Goal: Task Accomplishment & Management: Use online tool/utility

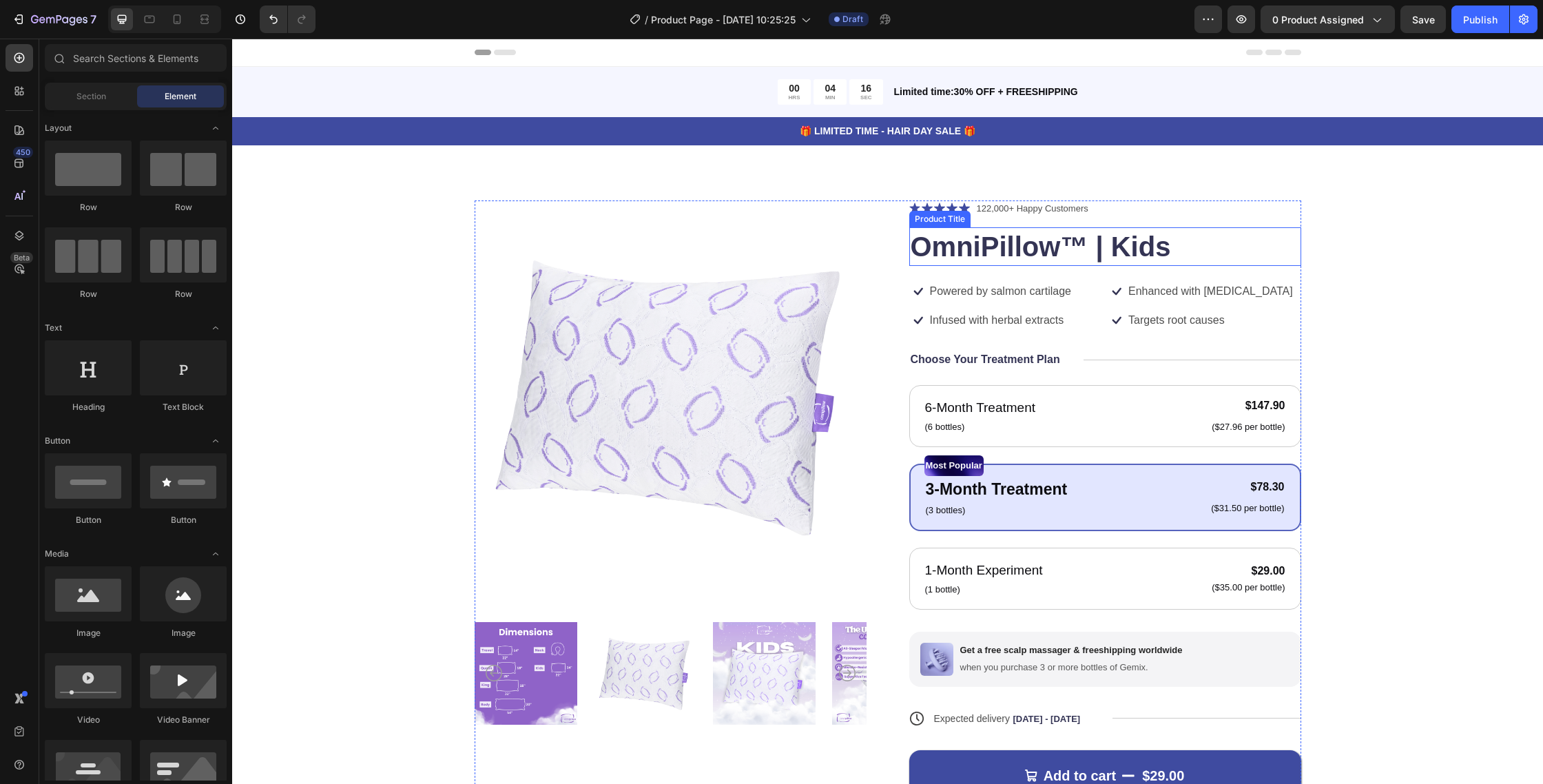
click at [1028, 242] on h1 "OmniPillow™ | Kids" at bounding box center [1105, 247] width 392 height 39
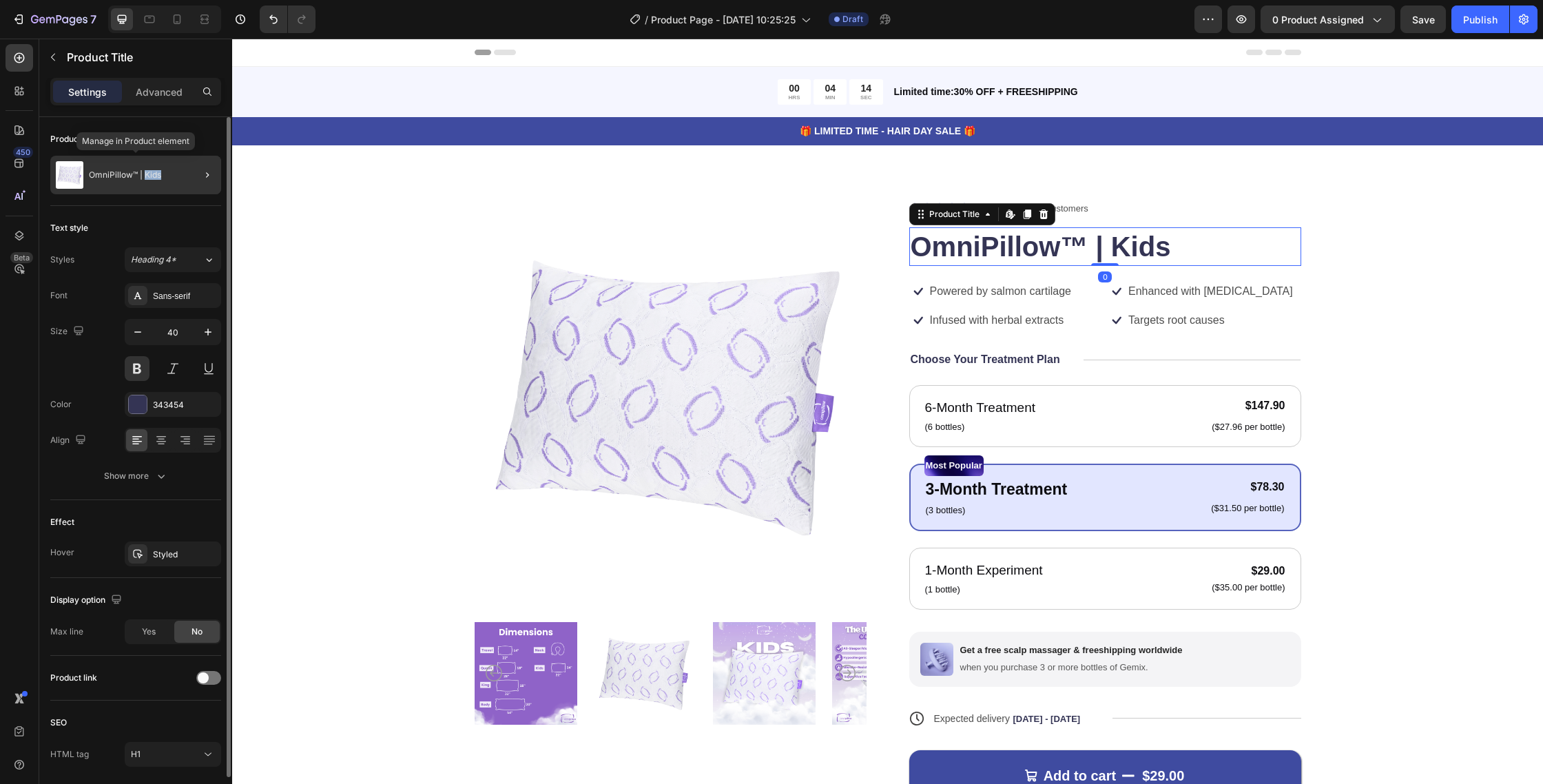
drag, startPoint x: 178, startPoint y: 180, endPoint x: 144, endPoint y: 177, distance: 34.1
type textarea "Kids"
click at [144, 177] on div "OmniPillow™ | Kids" at bounding box center [136, 175] width 171 height 39
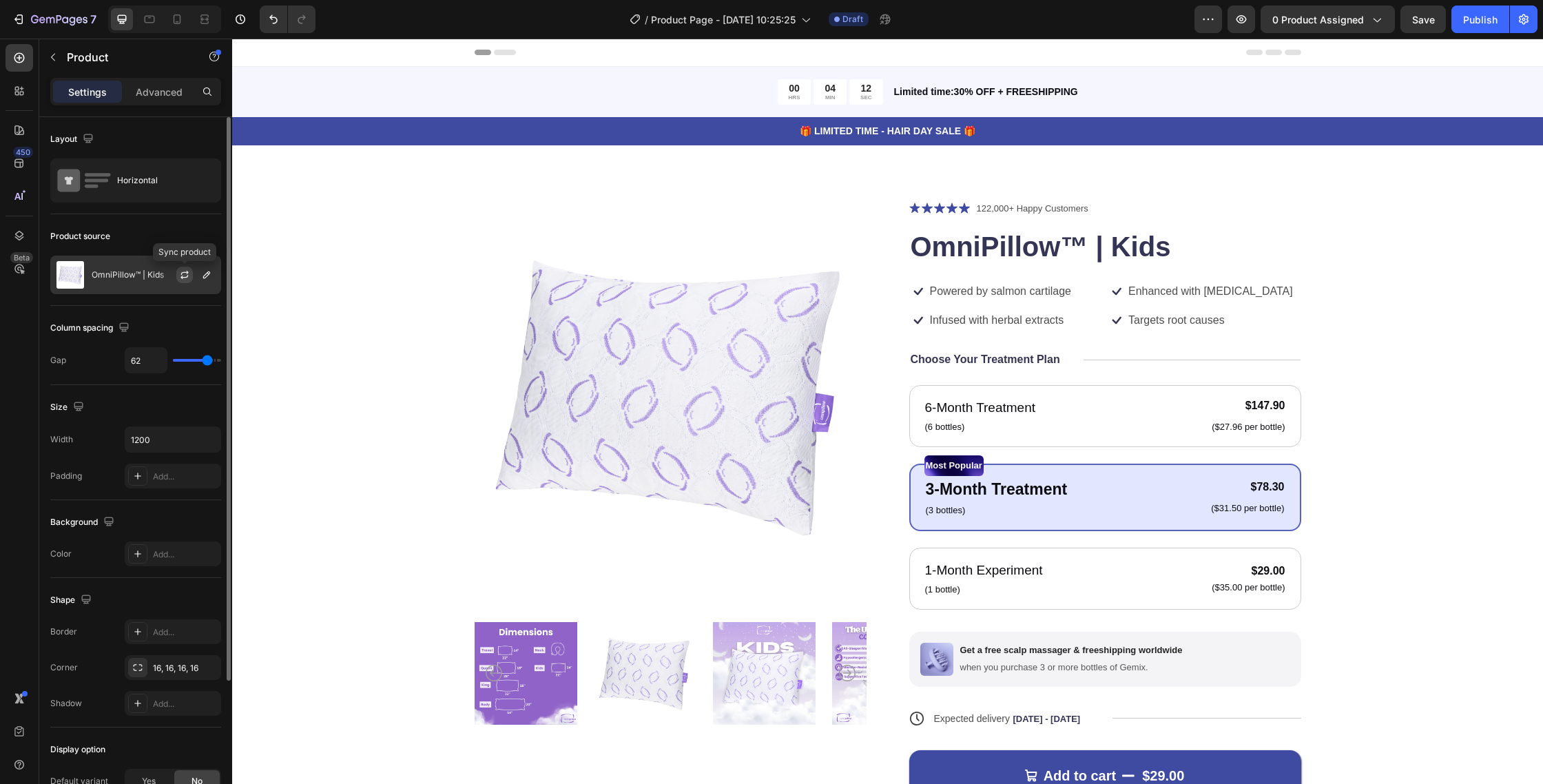
click at [186, 283] on button "button" at bounding box center [184, 275] width 17 height 17
click at [209, 281] on button "button" at bounding box center [206, 275] width 17 height 17
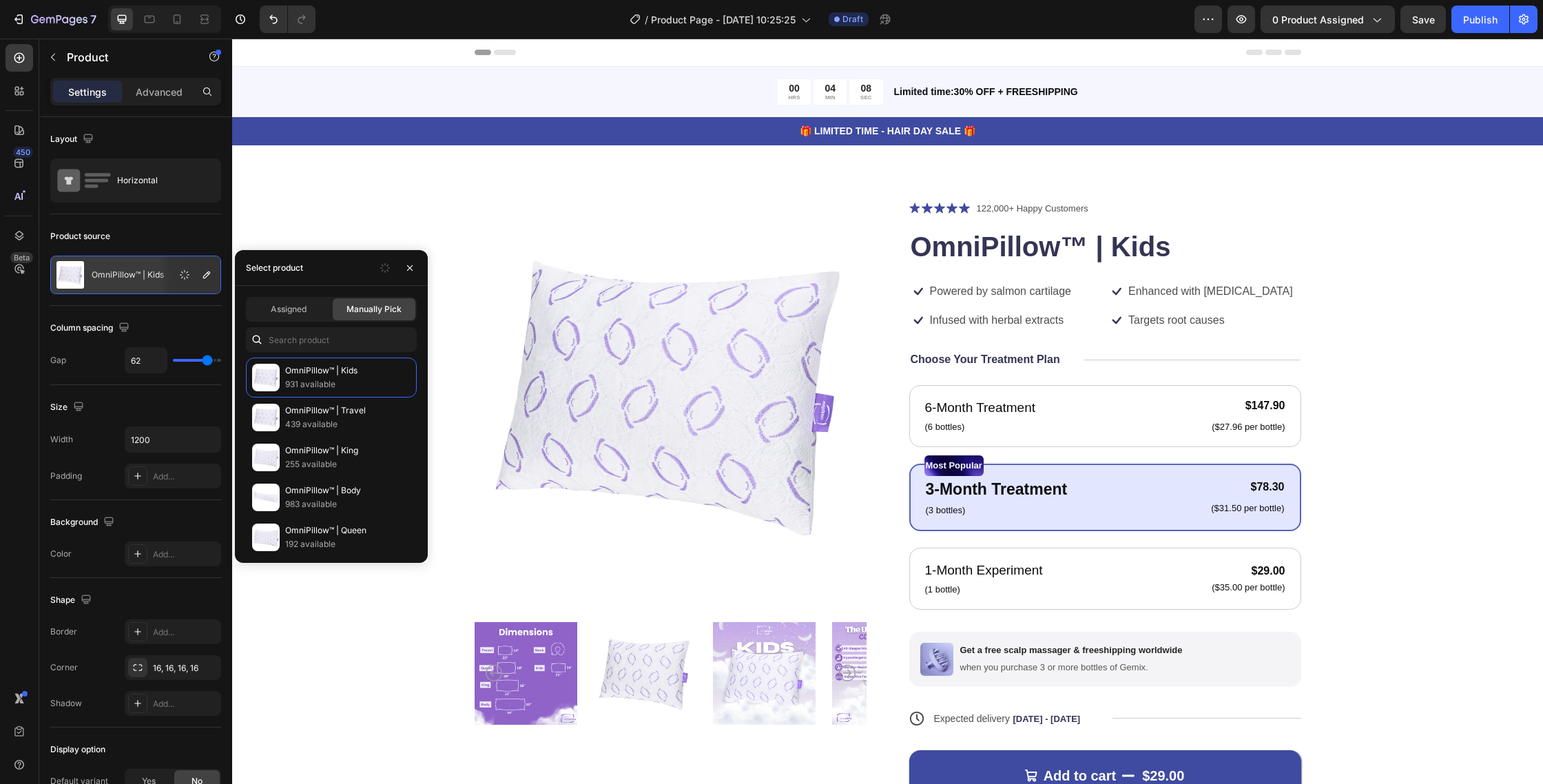
click at [365, 316] on div "Manually Pick" at bounding box center [374, 309] width 83 height 22
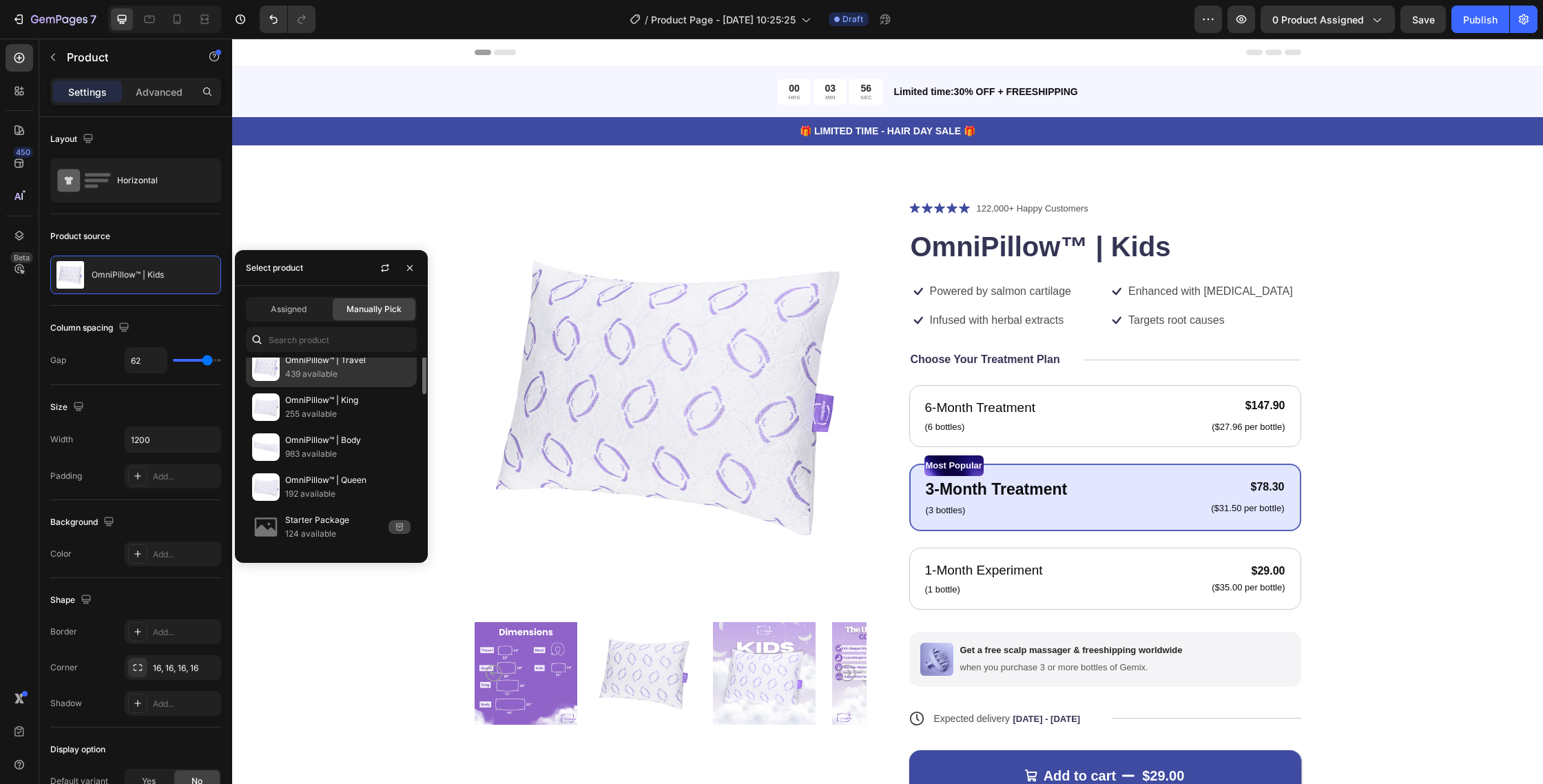
scroll to position [42, 0]
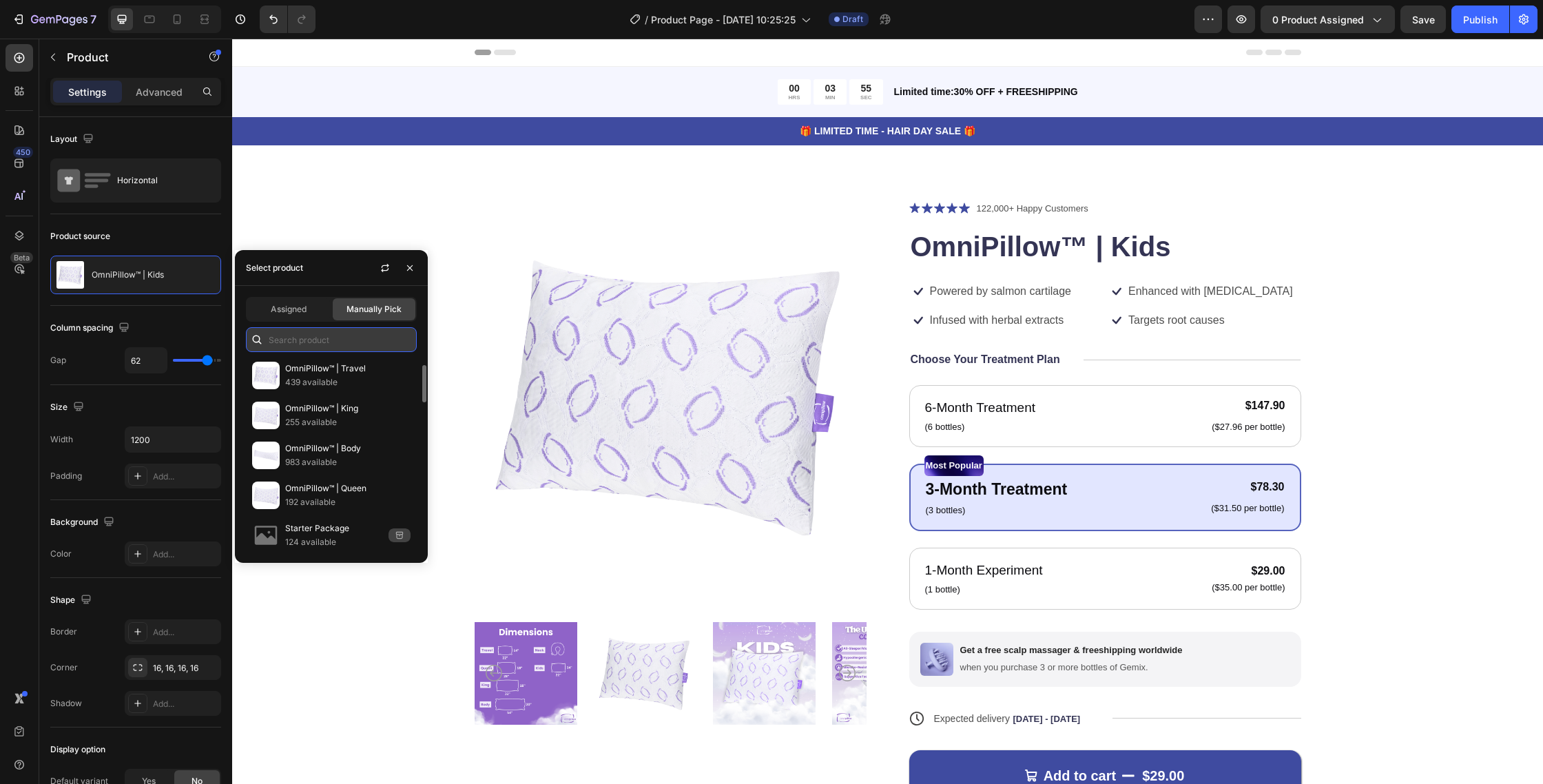
click at [353, 346] on input "text" at bounding box center [332, 339] width 171 height 24
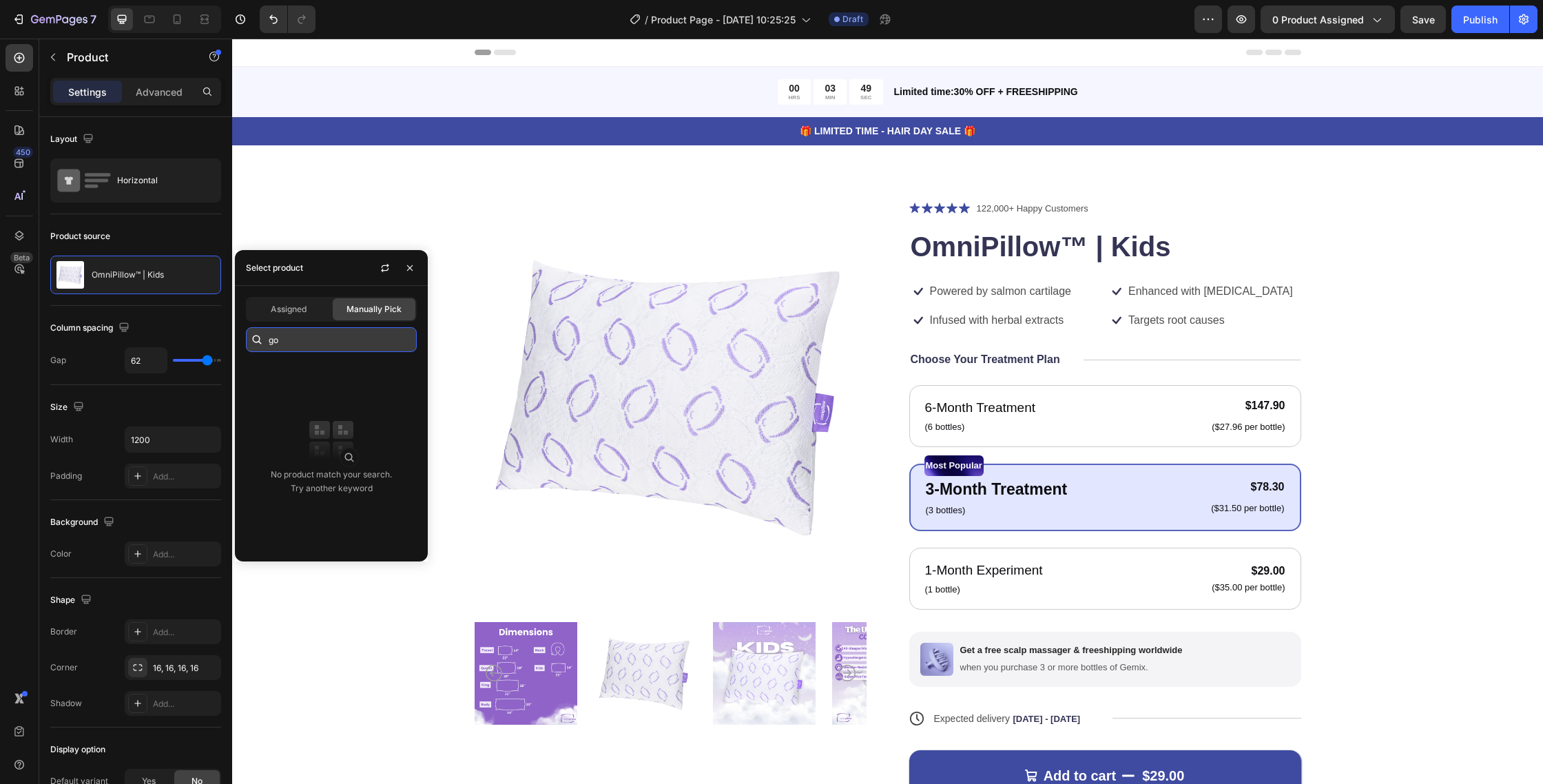
type input "g"
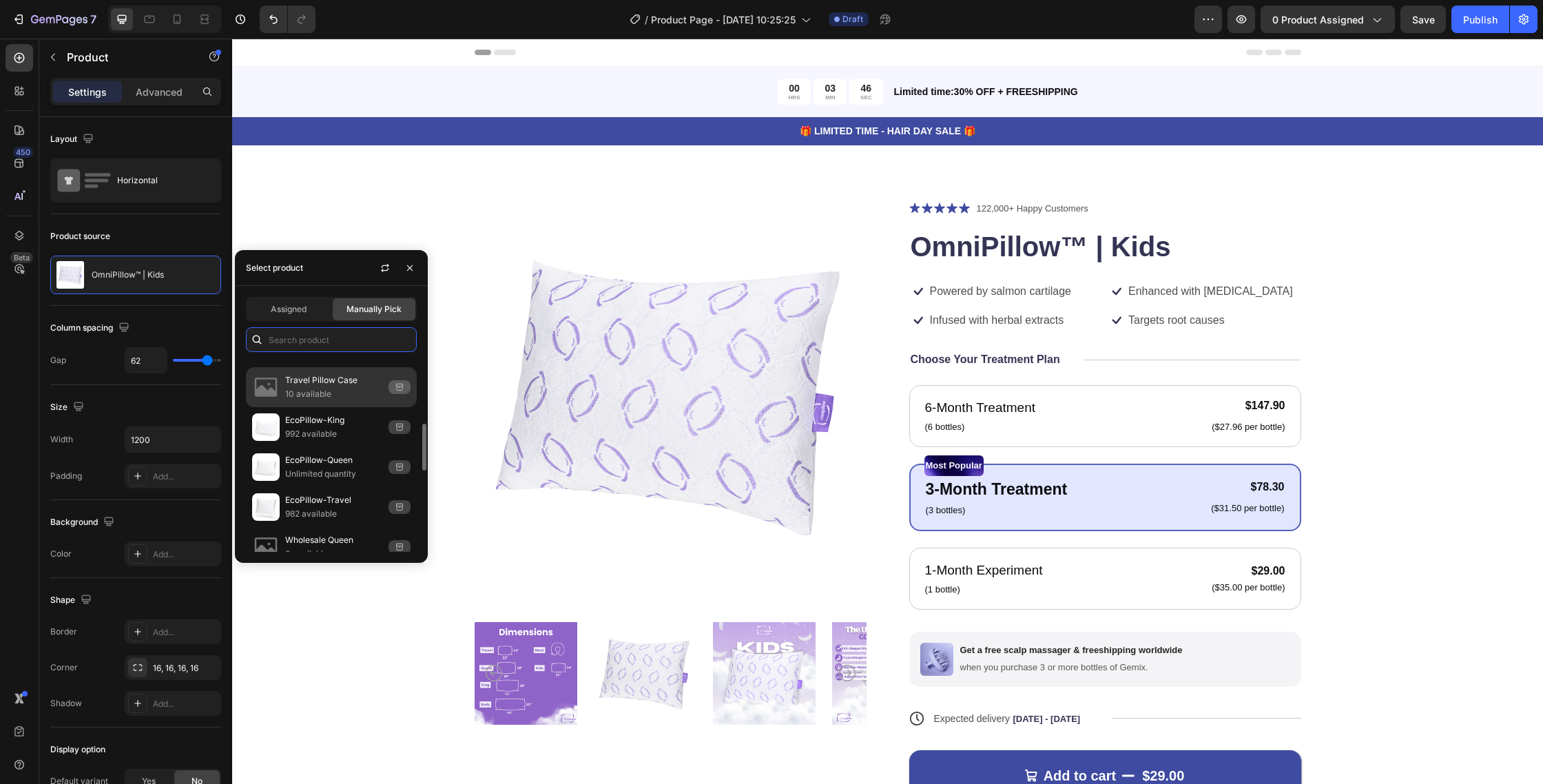
scroll to position [238, 0]
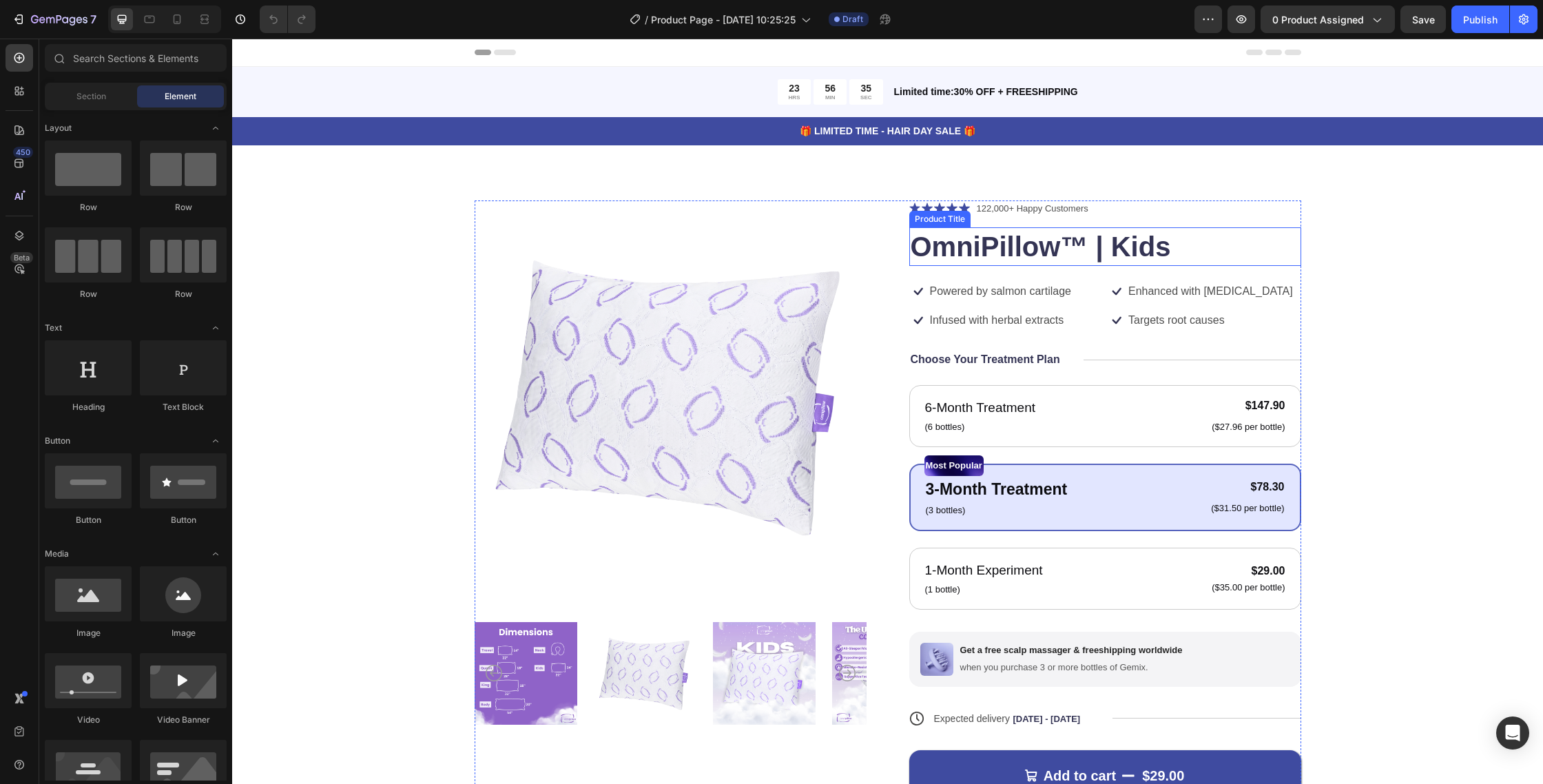
click at [951, 258] on h1 "OmniPillow™ | Kids" at bounding box center [1105, 247] width 392 height 39
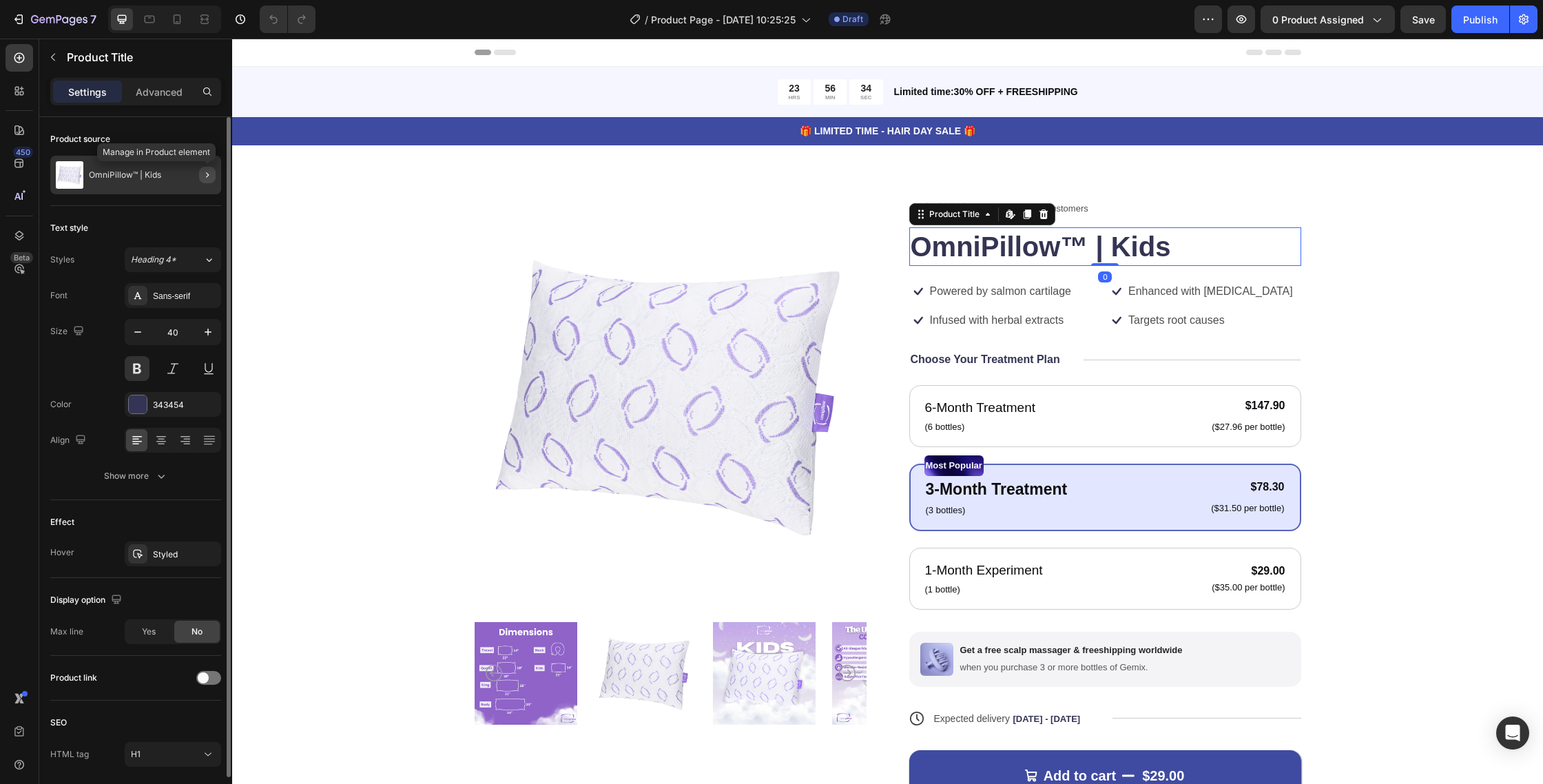
click at [200, 181] on button "button" at bounding box center [207, 175] width 17 height 17
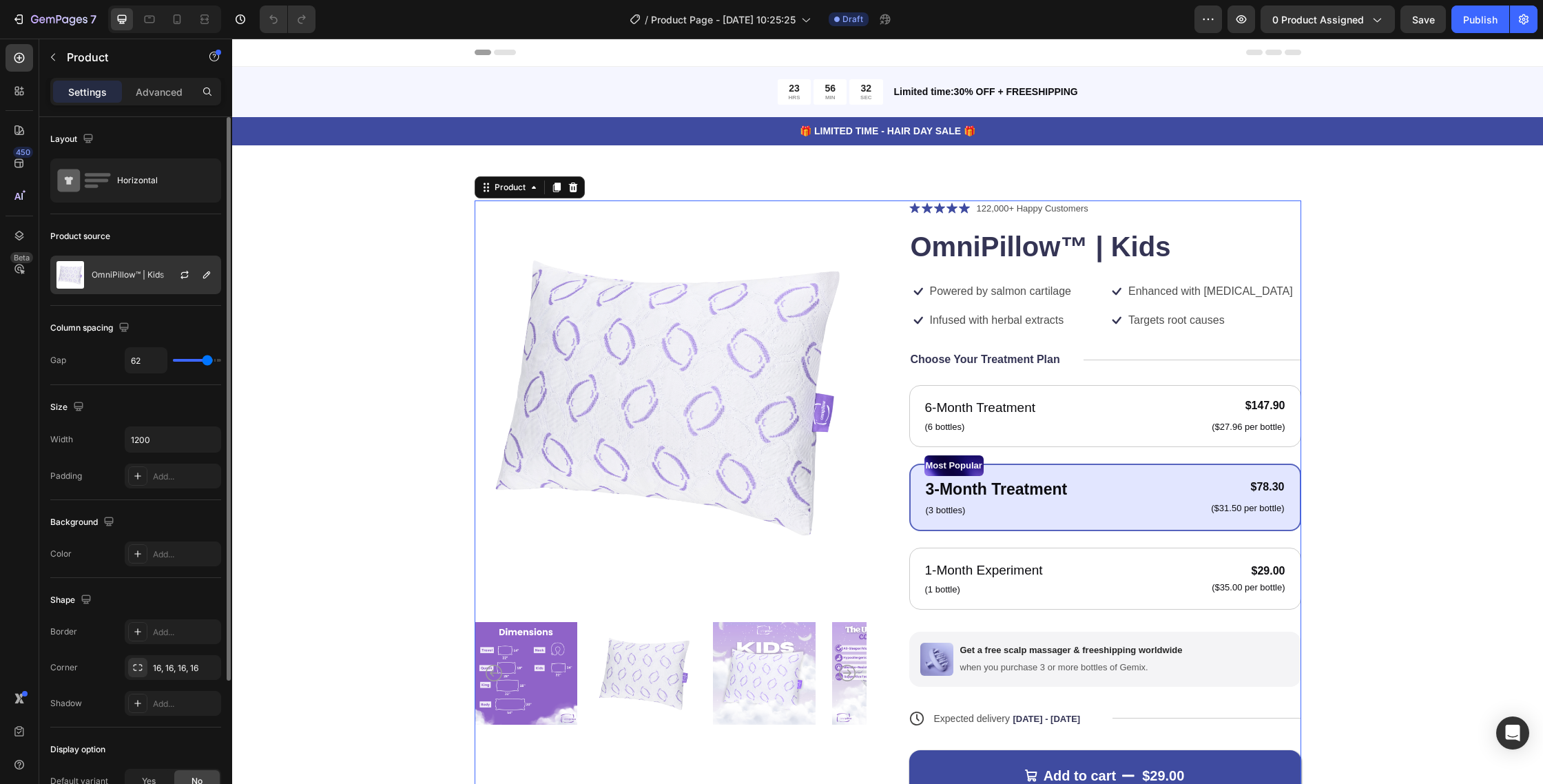
click at [108, 268] on div "OmniPillow™ | Kids" at bounding box center [136, 275] width 171 height 39
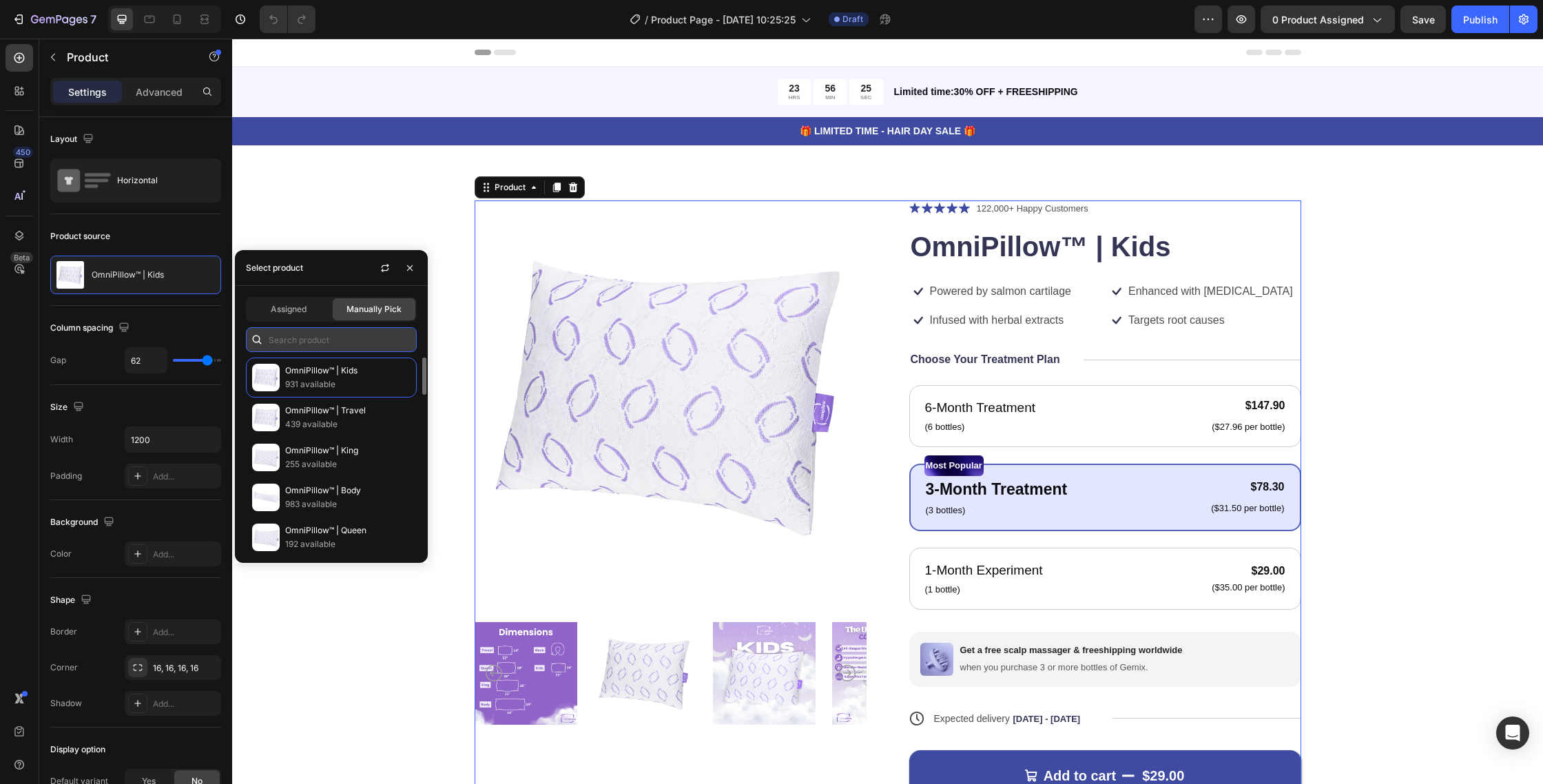
click at [301, 345] on input "text" at bounding box center [332, 339] width 171 height 24
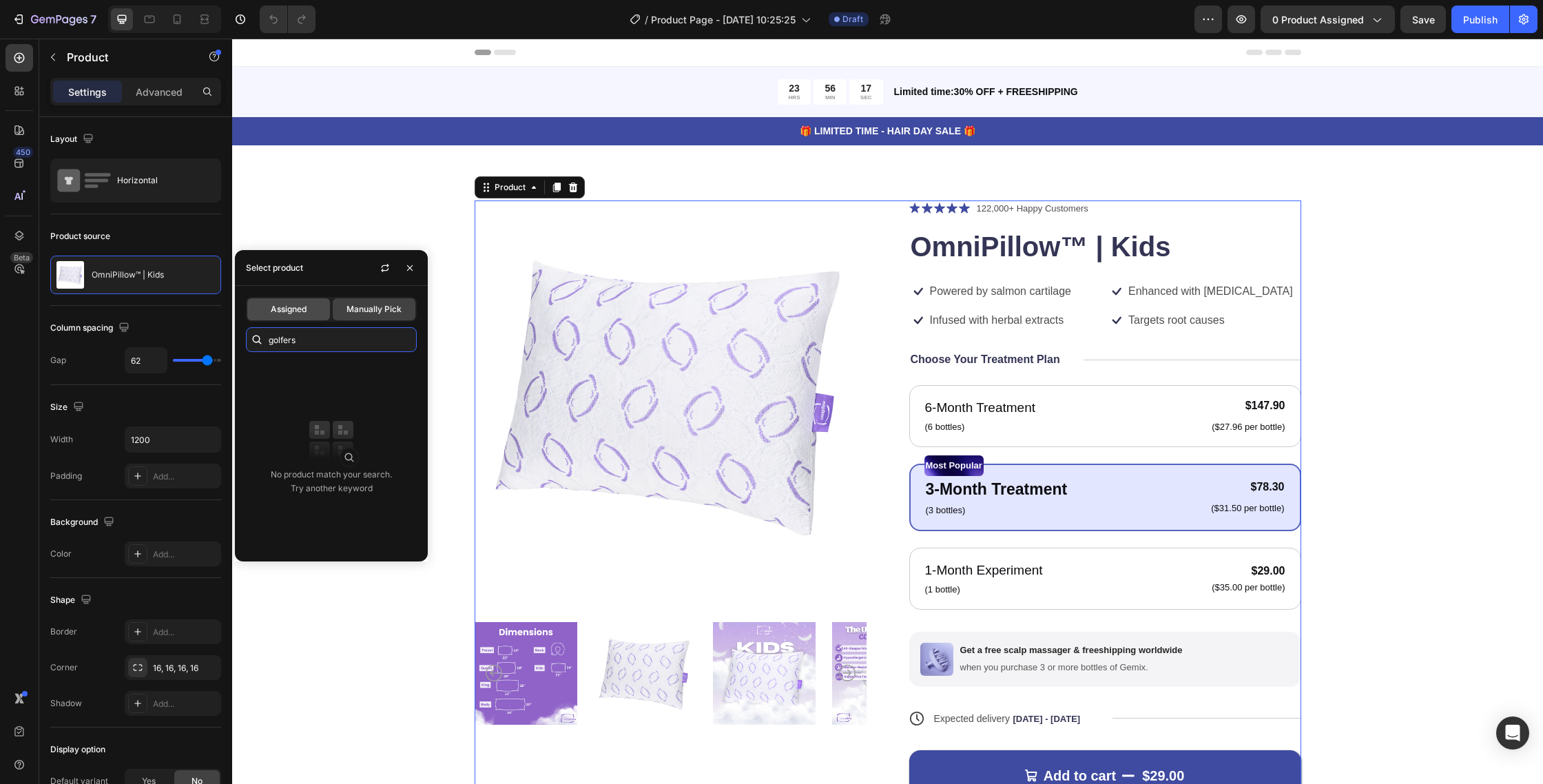
type input "golfers"
click at [318, 313] on div "Assigned" at bounding box center [288, 309] width 83 height 22
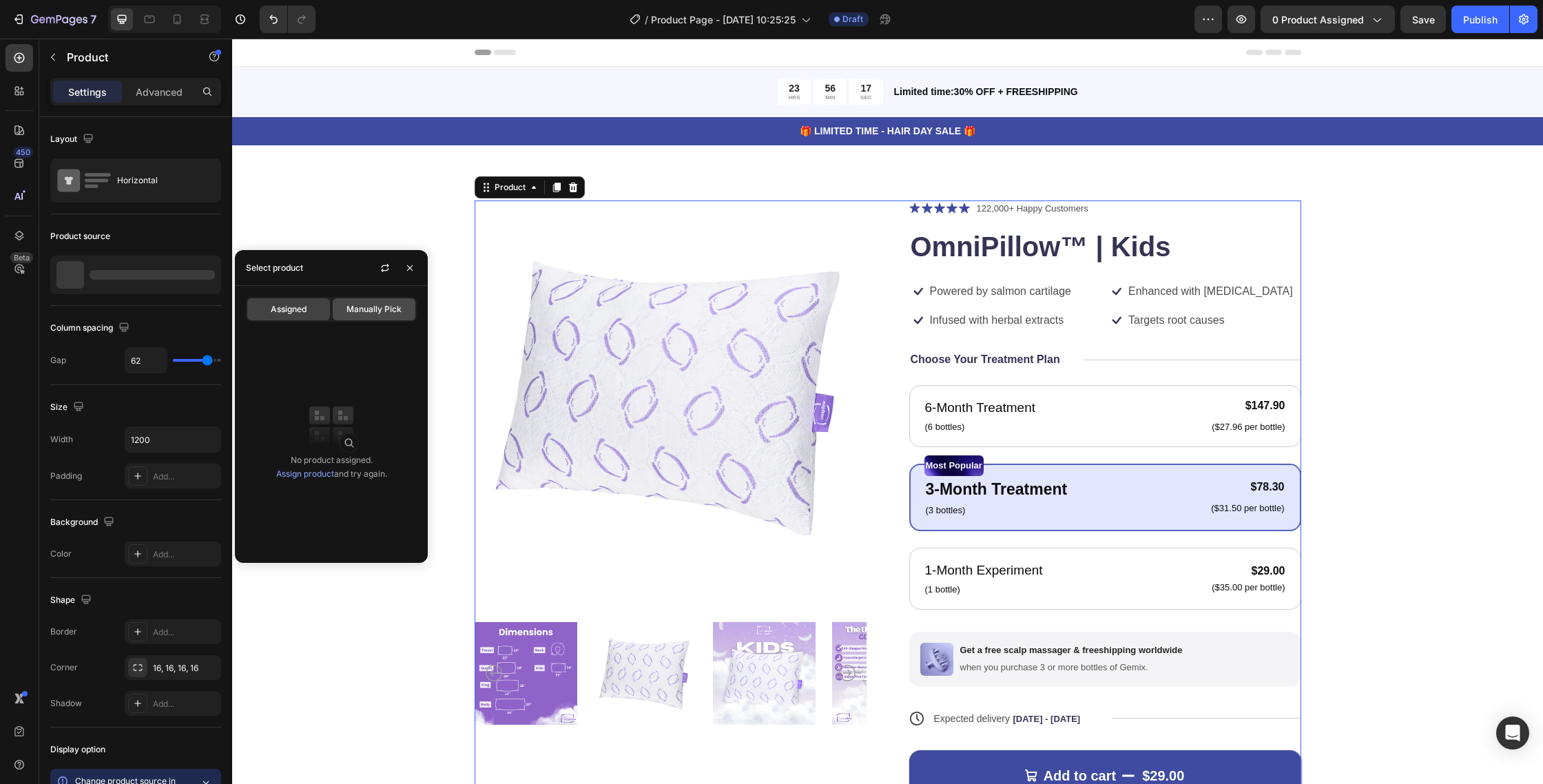
click at [366, 316] on div "Manually Pick" at bounding box center [374, 309] width 83 height 22
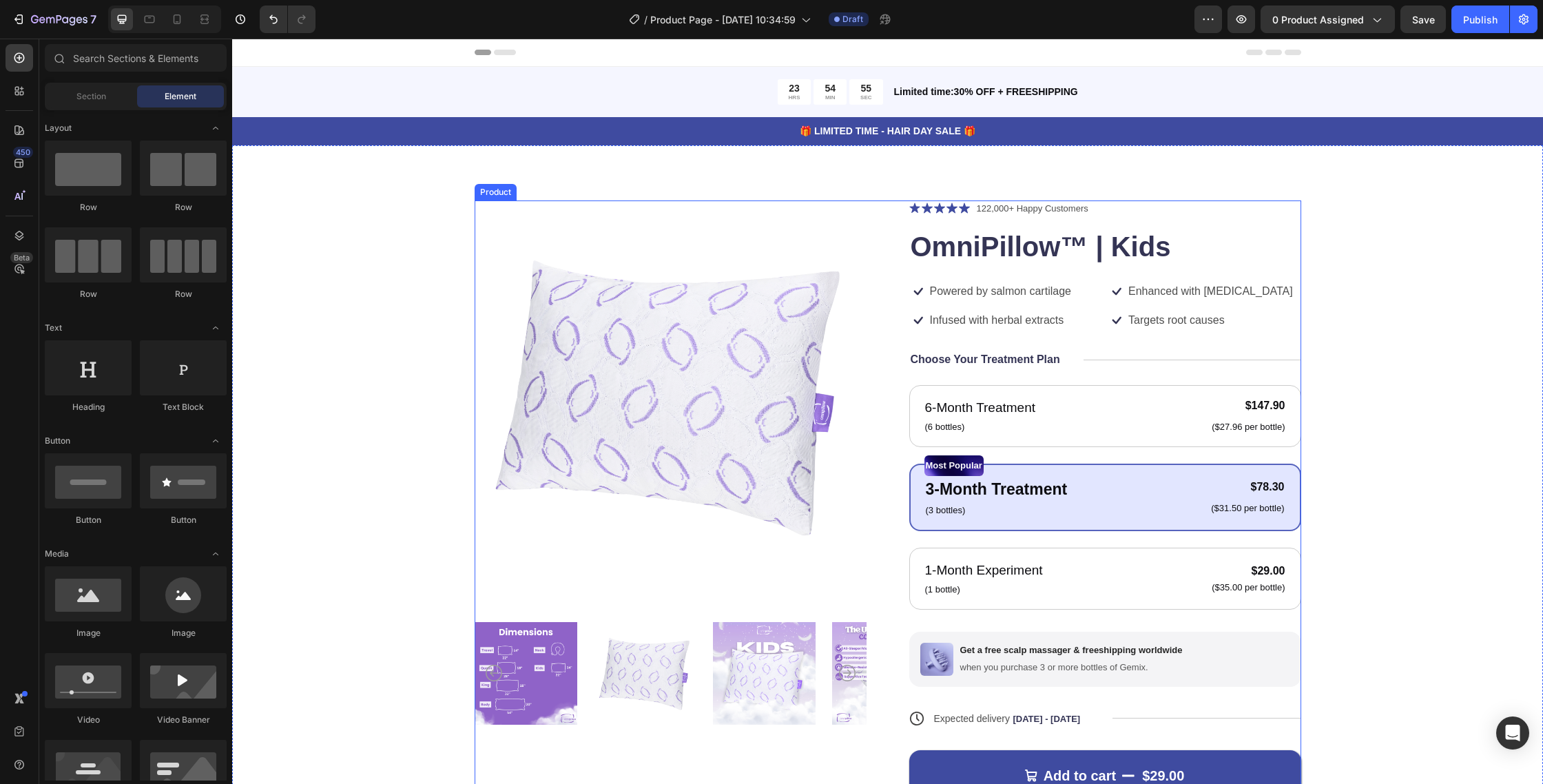
click at [1001, 256] on h1 "OmniPillow™ | Kids" at bounding box center [1105, 247] width 392 height 39
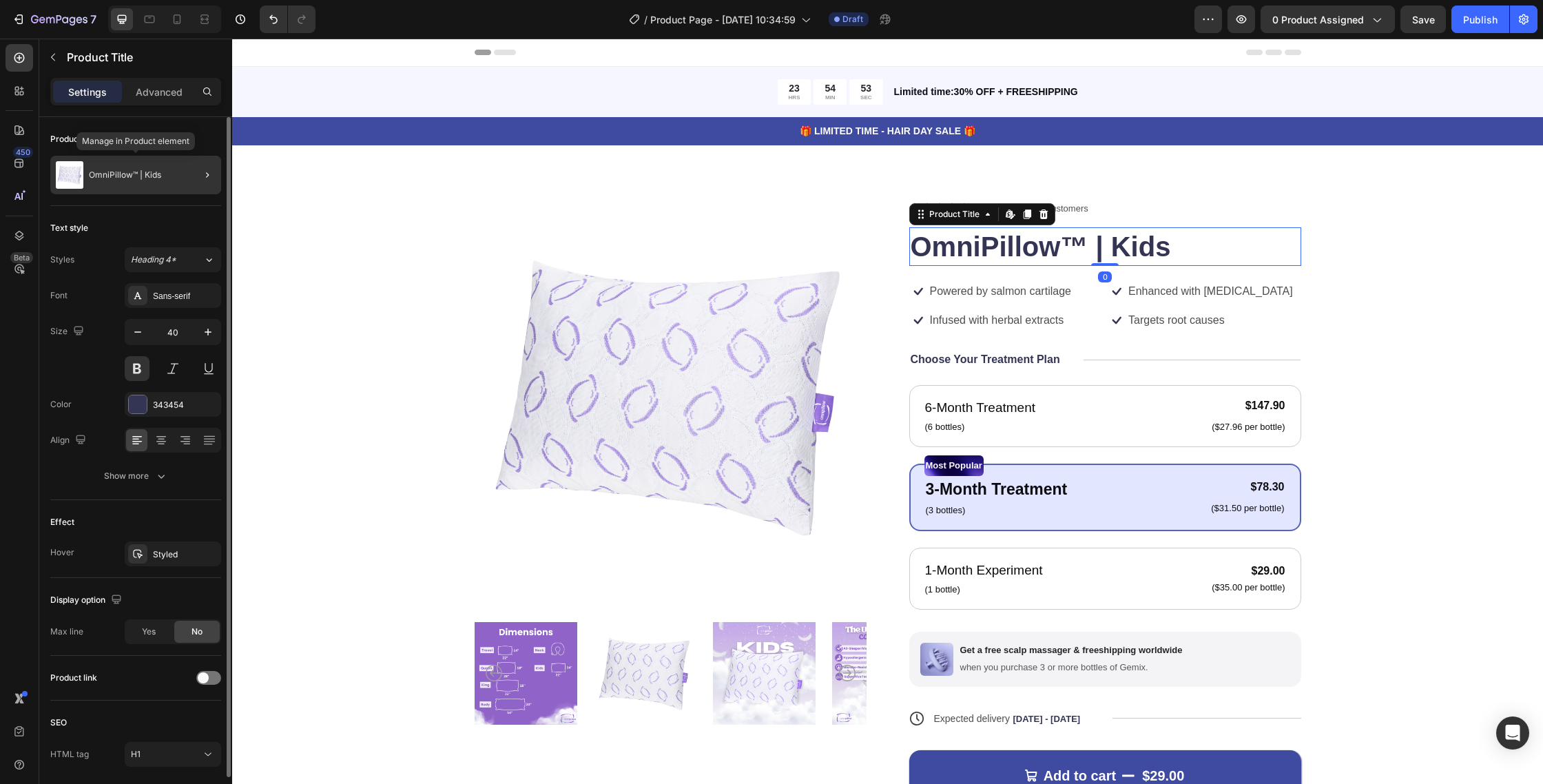
click at [153, 180] on div "OmniPillow™ | Kids" at bounding box center [136, 175] width 171 height 39
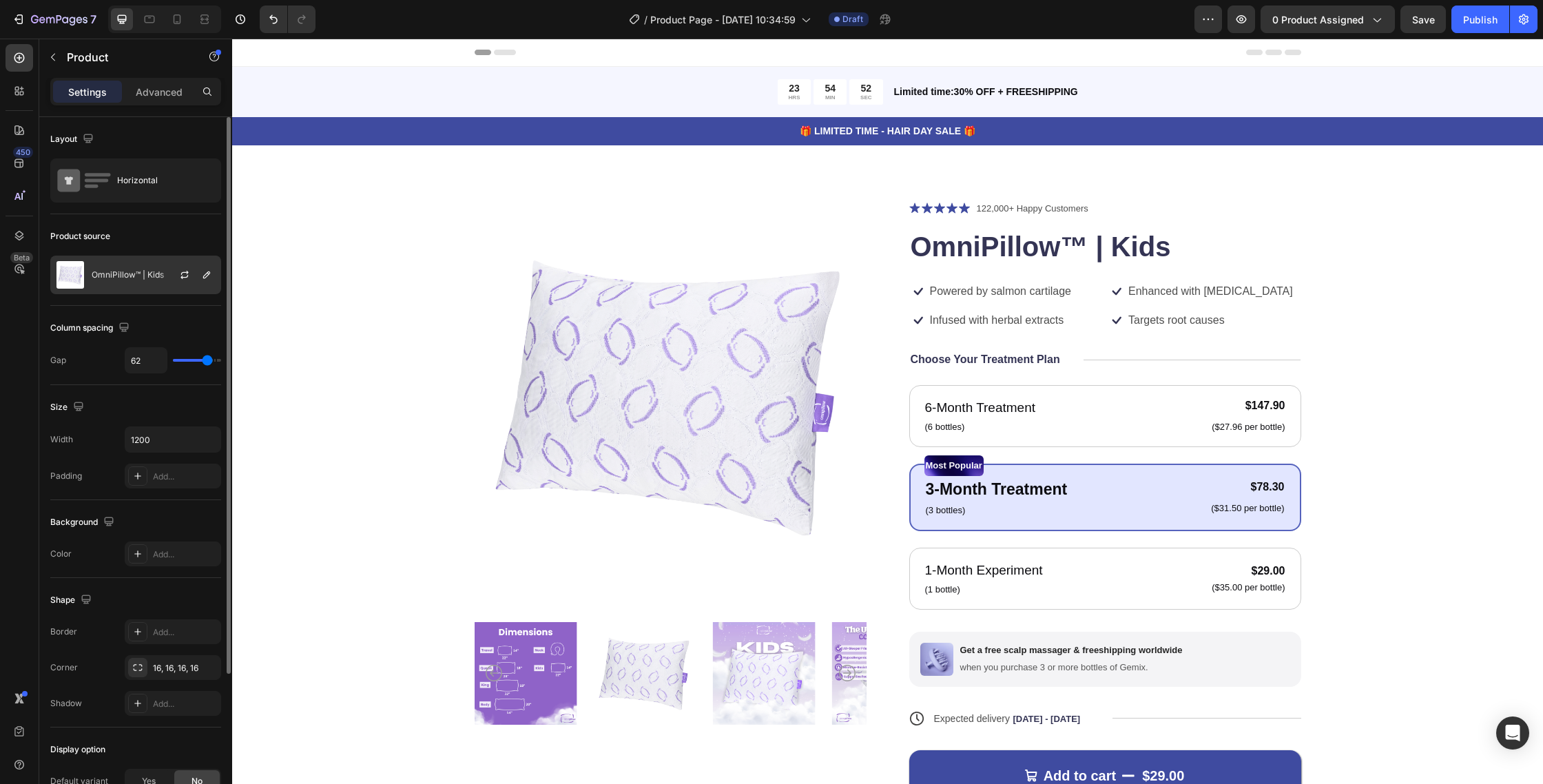
click at [125, 277] on p "OmniPillow™ | Kids" at bounding box center [127, 274] width 73 height 9
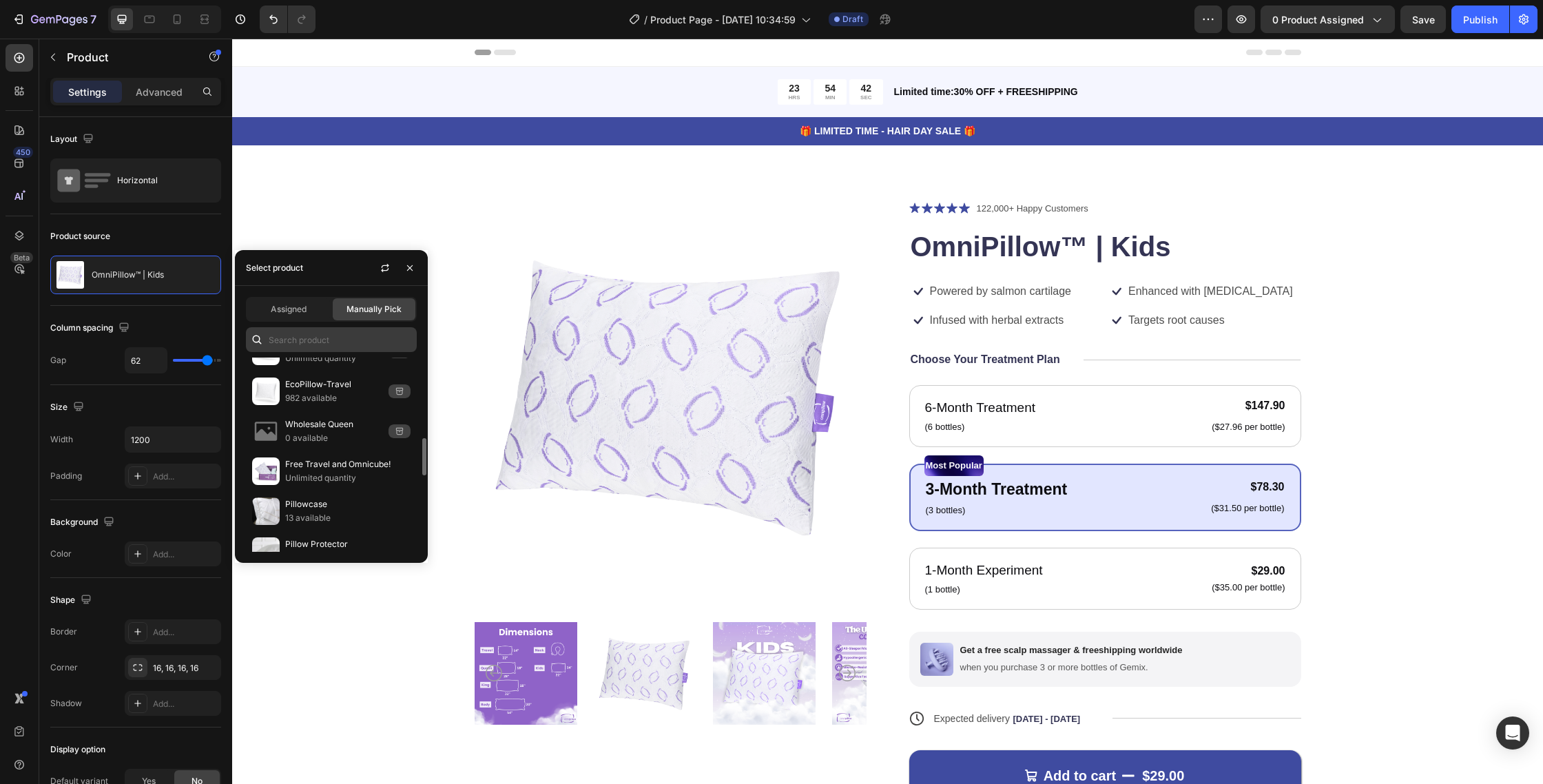
scroll to position [324, 0]
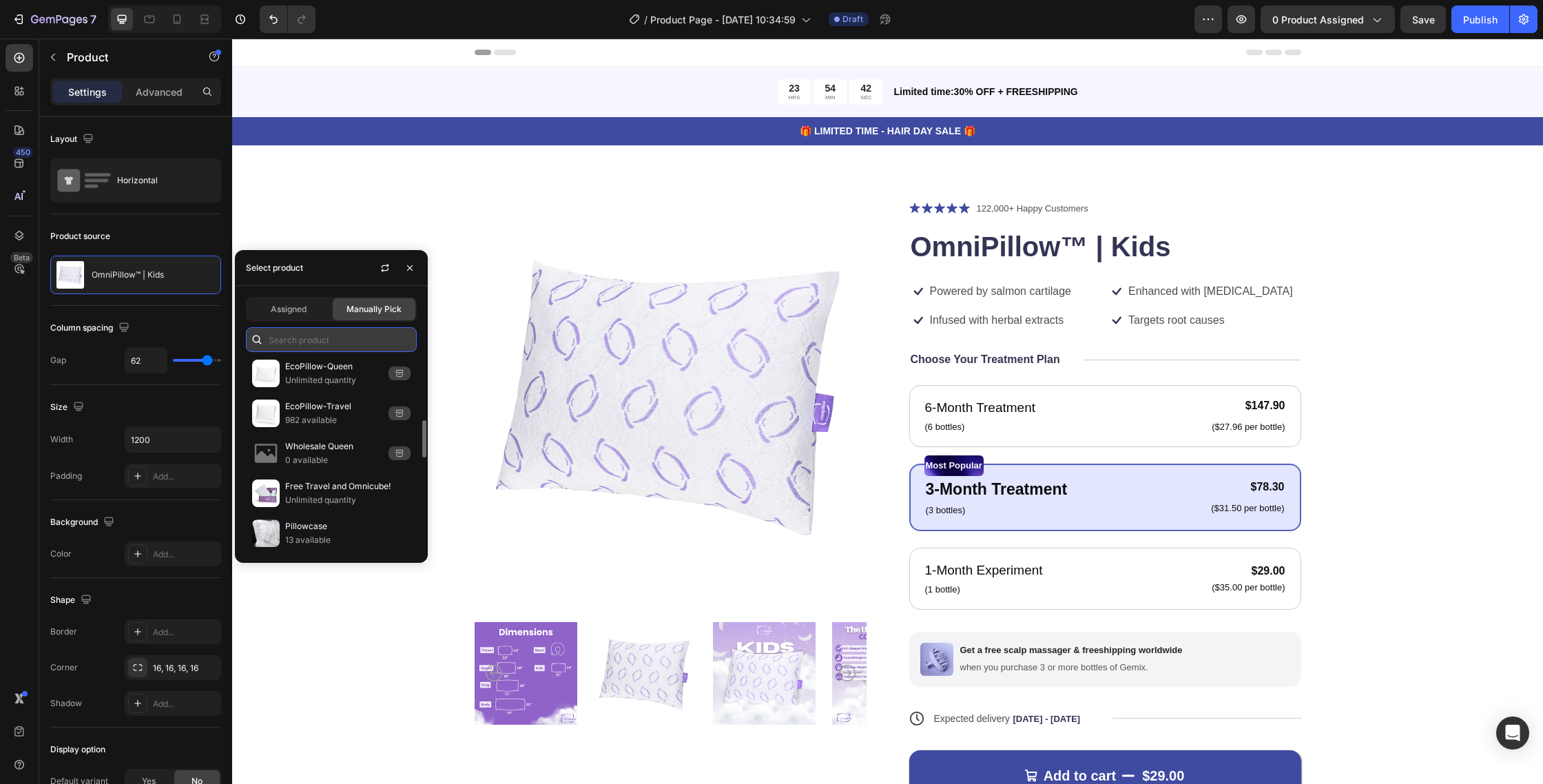
click at [313, 339] on input "text" at bounding box center [332, 339] width 171 height 24
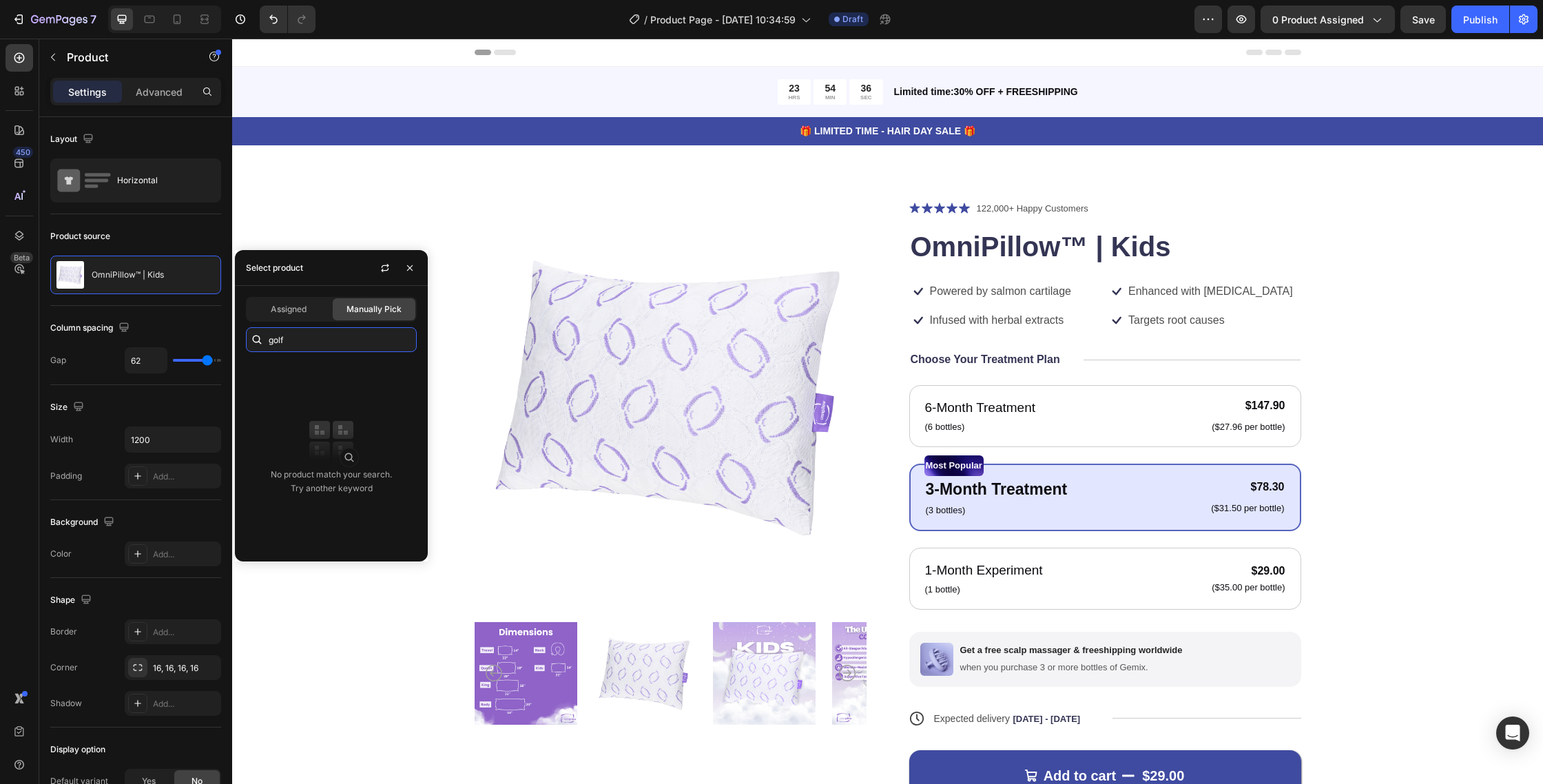
type input "golf"
type textarea "golf"
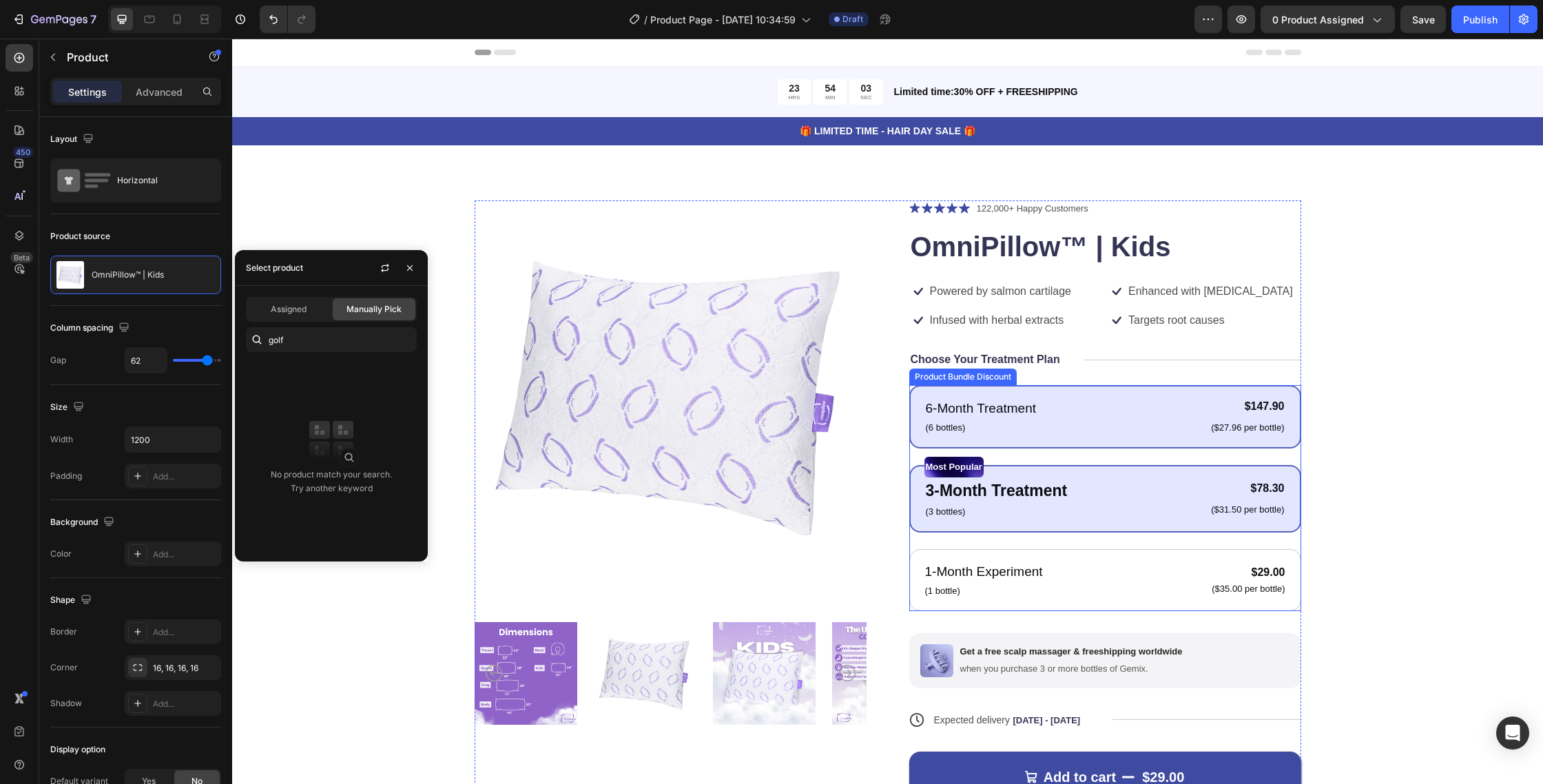
click at [1081, 437] on div "6-Month Treatment Text Block (6 bottles) Text Block $147.90 Product Price Produ…" at bounding box center [1105, 416] width 392 height 63
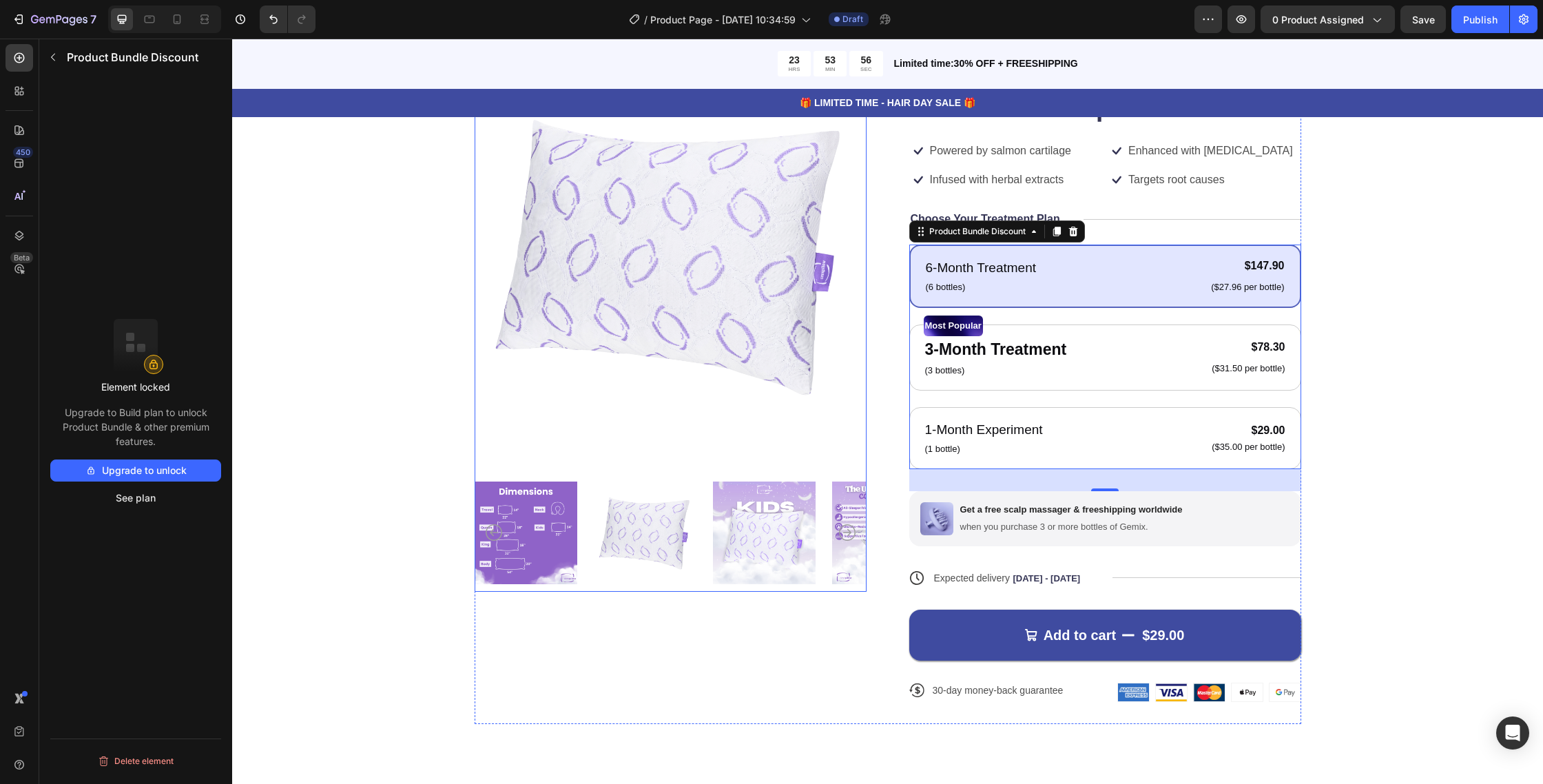
scroll to position [114, 0]
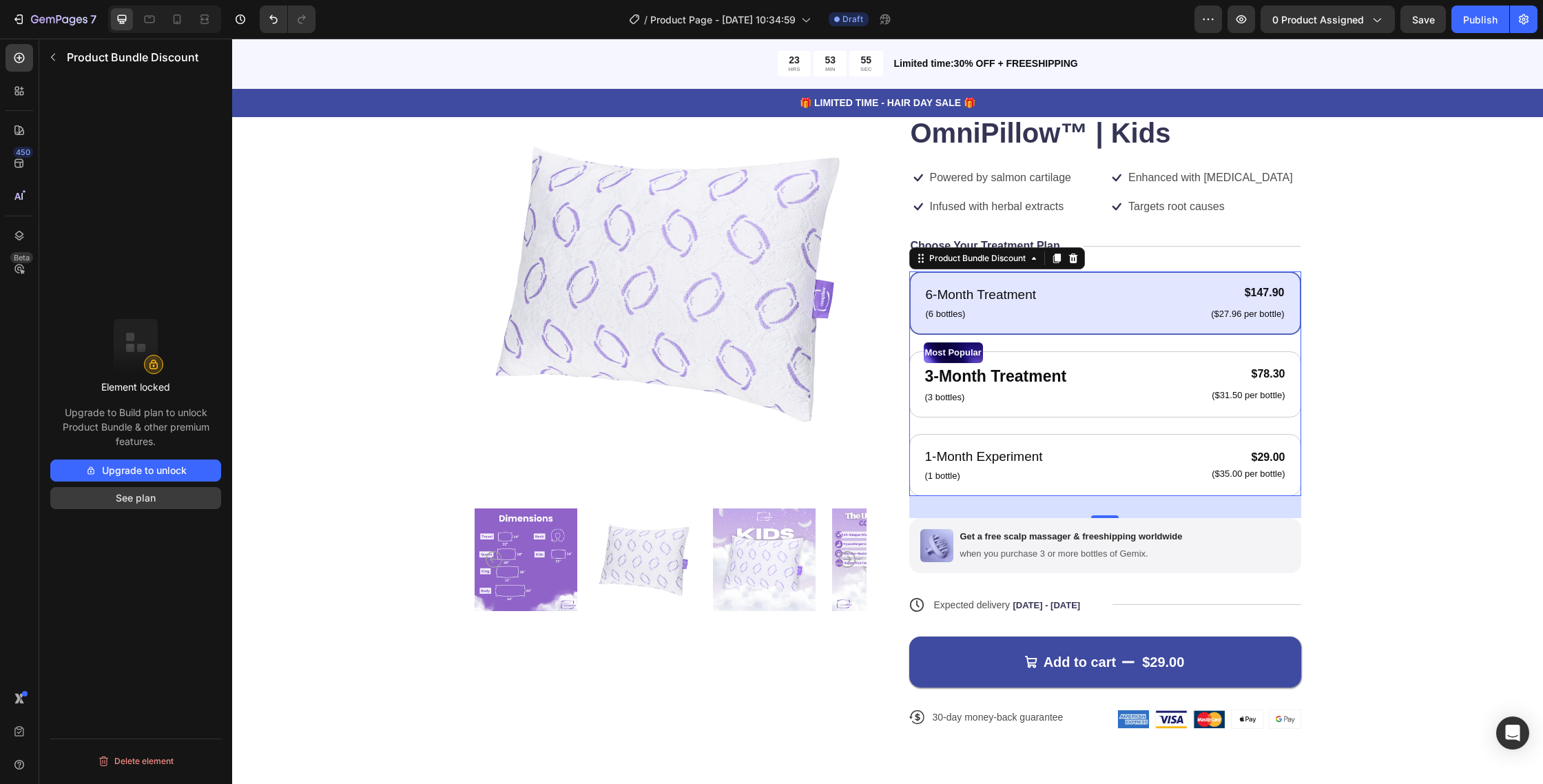
click at [137, 496] on button "See plan" at bounding box center [136, 498] width 171 height 22
click at [1057, 258] on icon at bounding box center [1056, 257] width 8 height 9
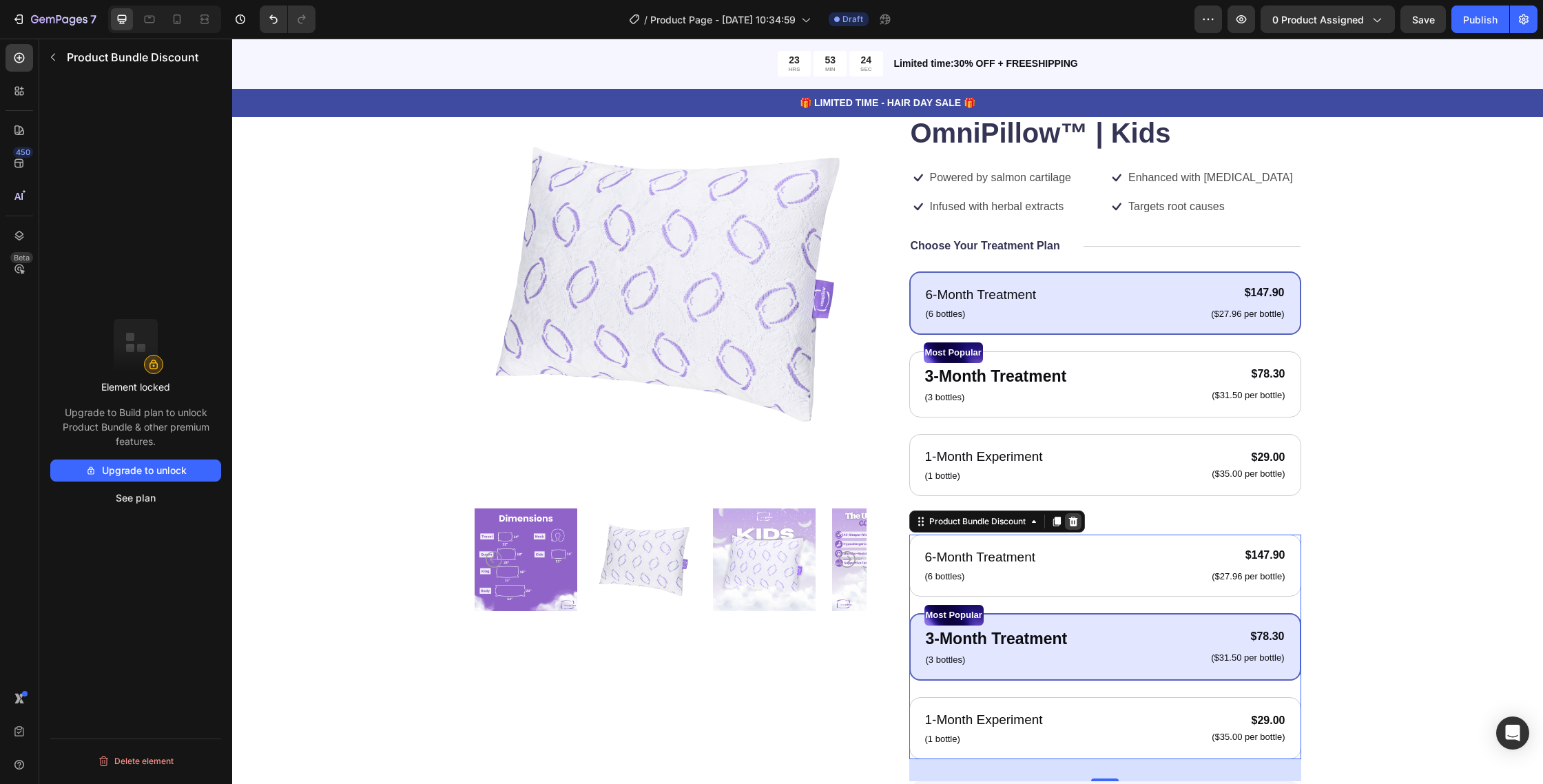
click at [1075, 527] on icon at bounding box center [1073, 521] width 11 height 11
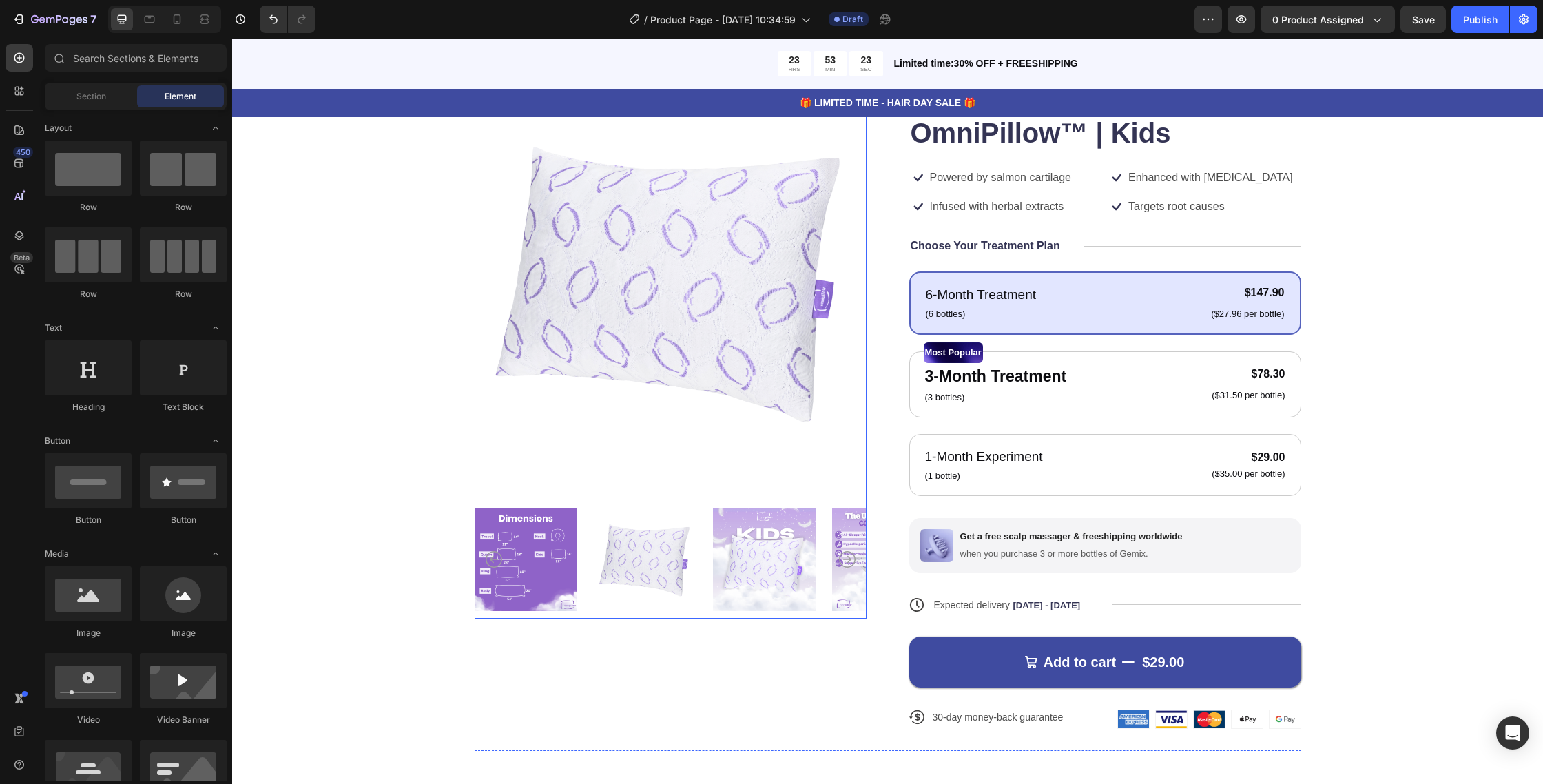
scroll to position [141, 0]
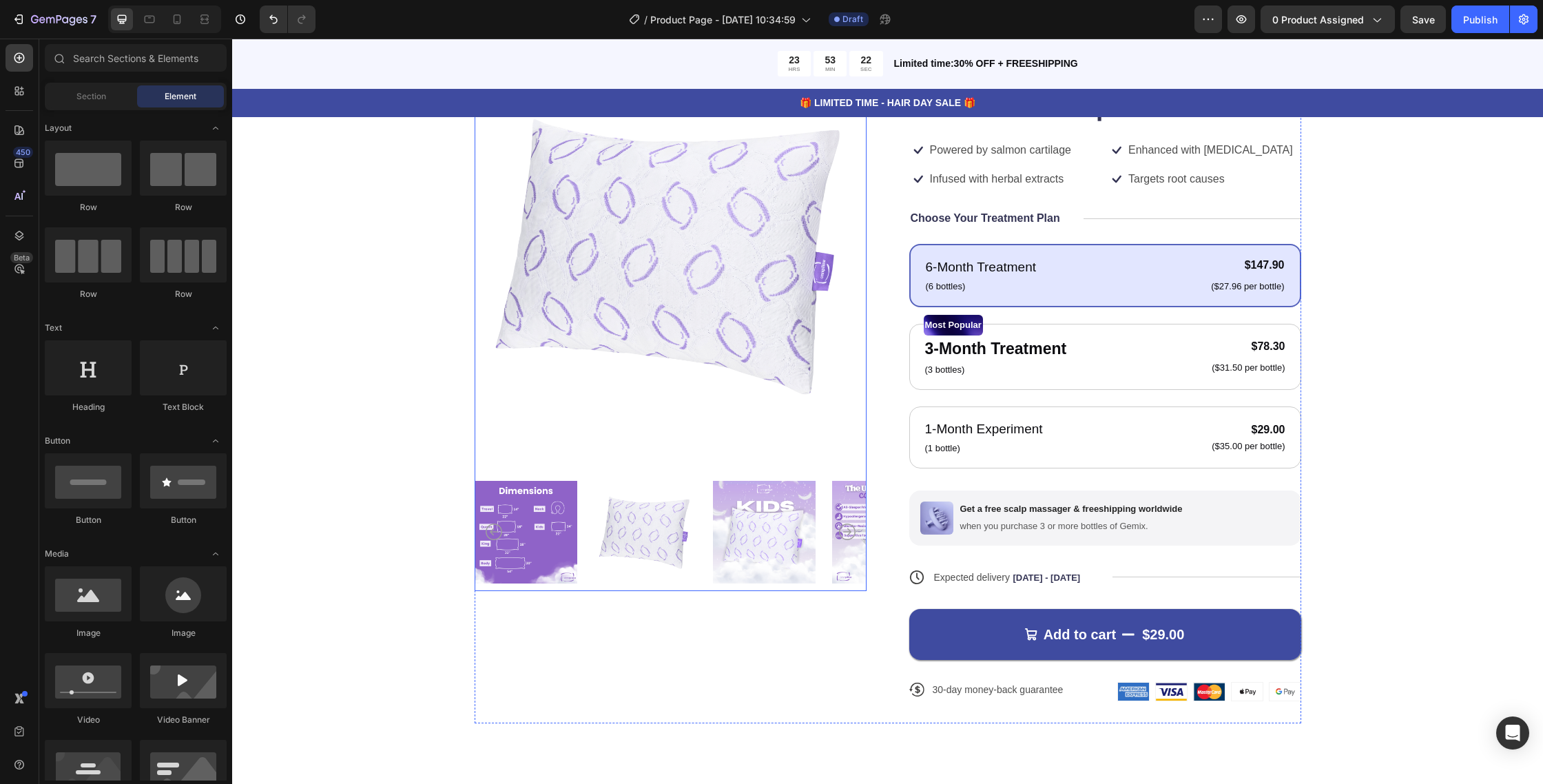
click at [755, 449] on img at bounding box center [670, 255] width 392 height 392
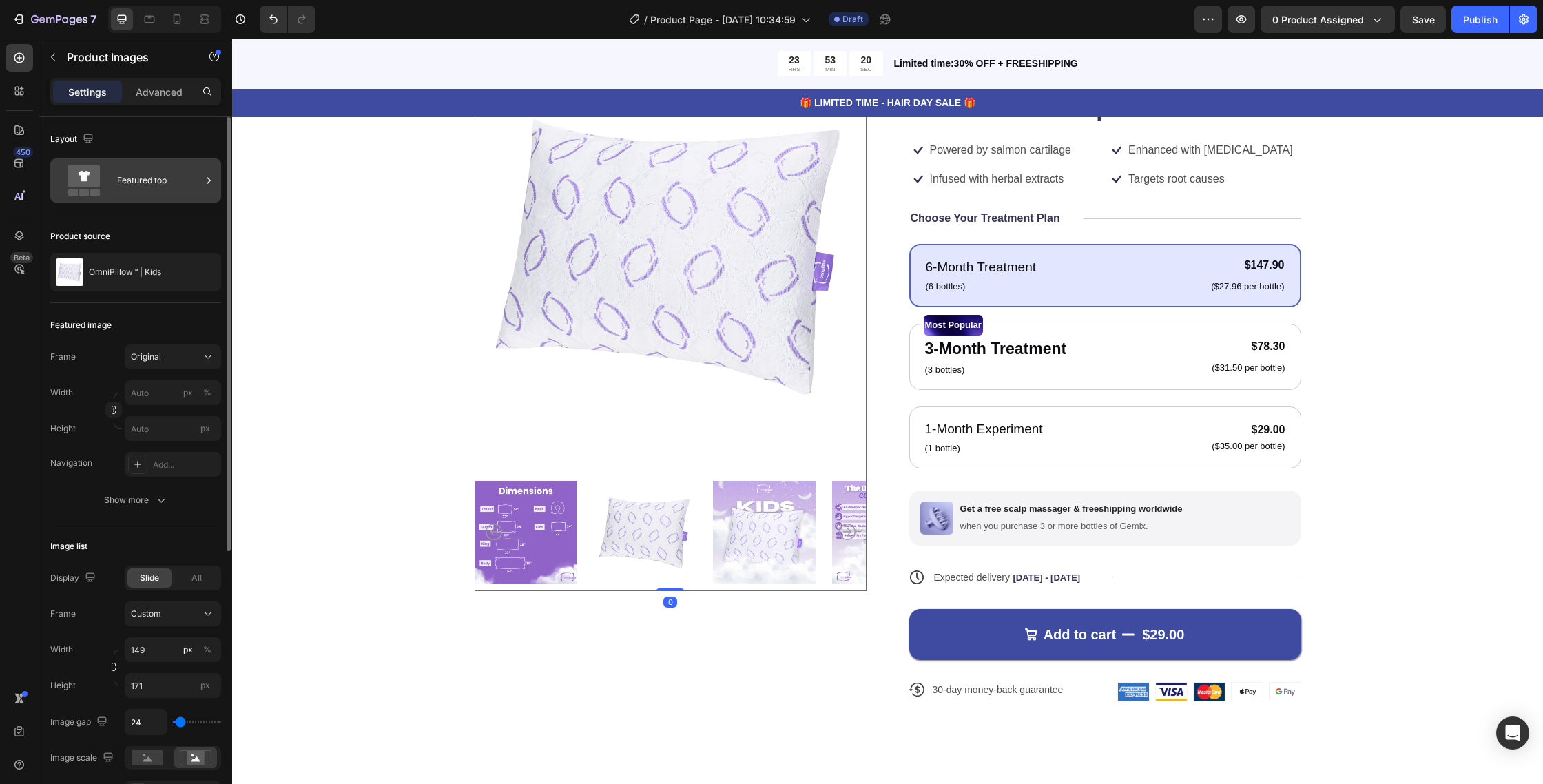
click at [172, 178] on div "Featured top" at bounding box center [159, 181] width 84 height 32
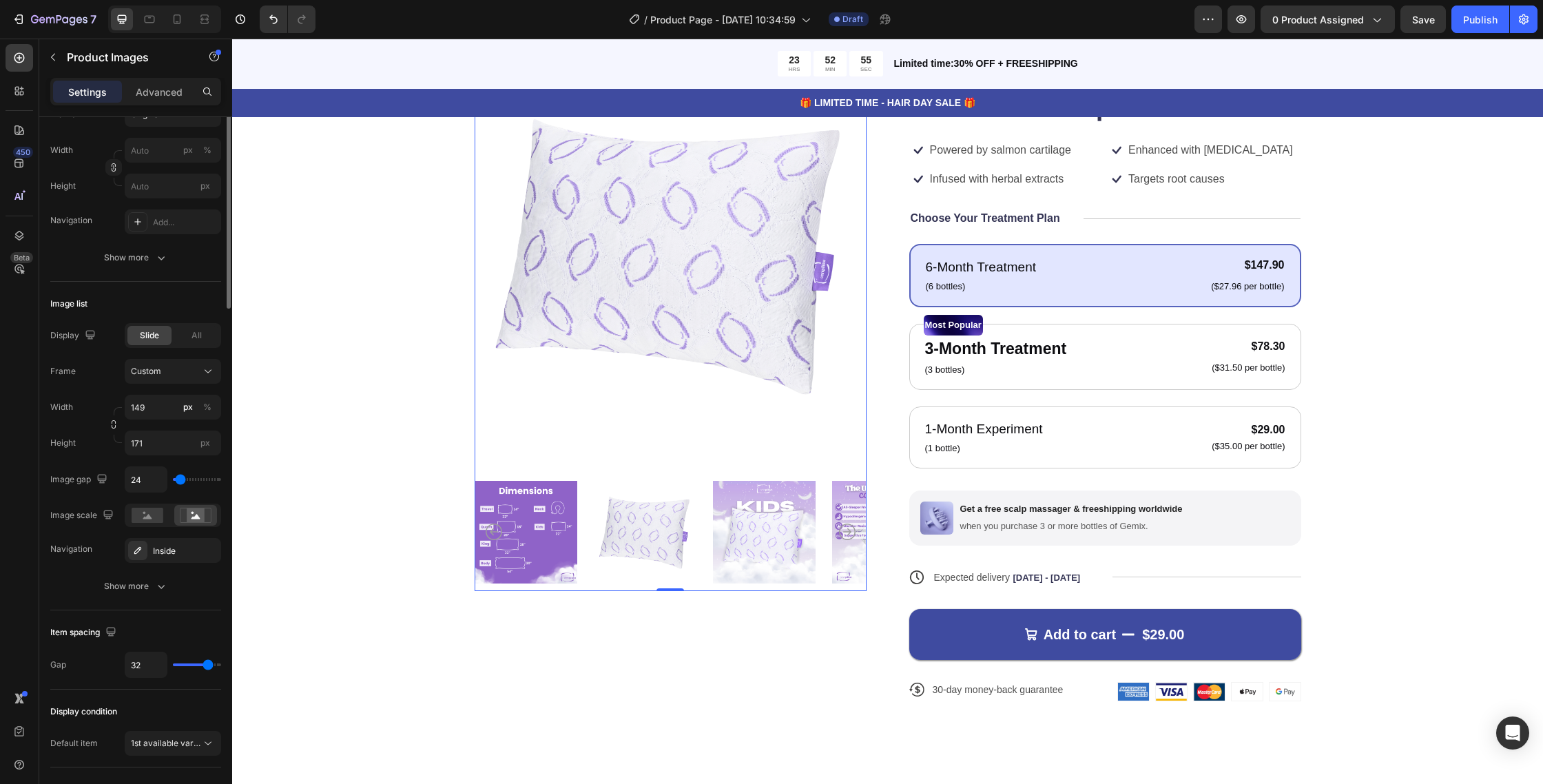
scroll to position [0, 0]
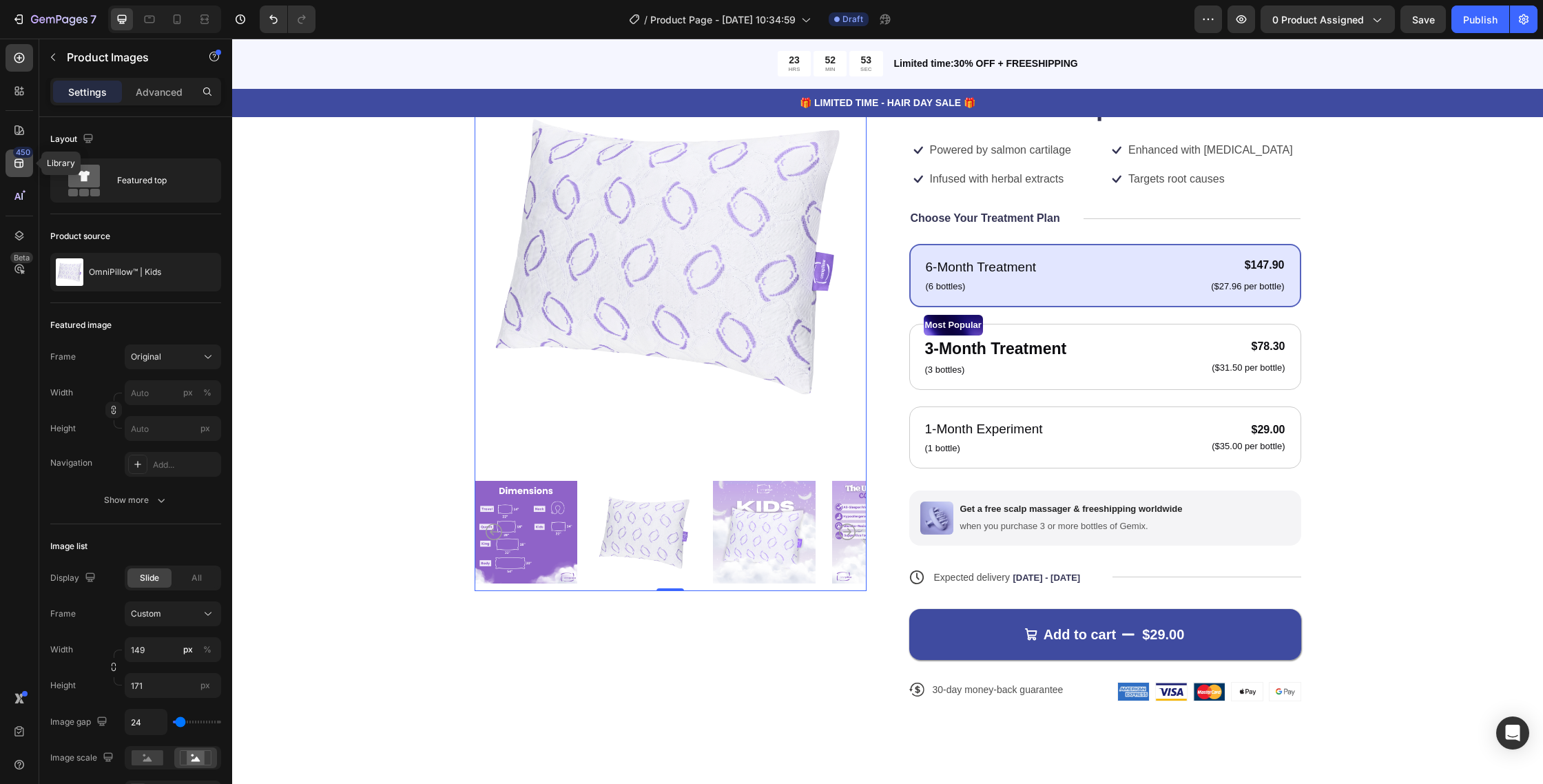
click at [17, 160] on icon at bounding box center [19, 163] width 14 height 14
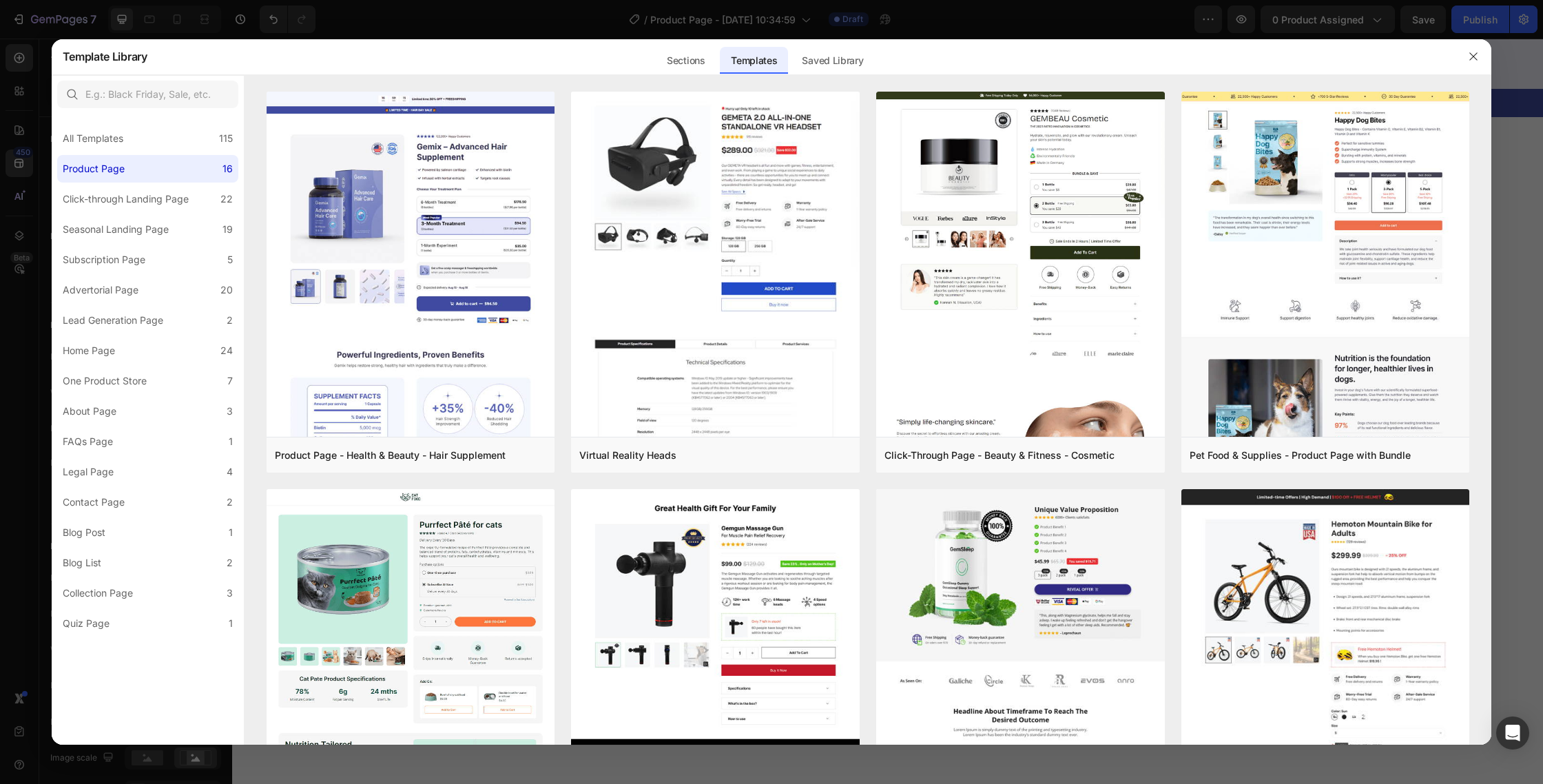
click at [28, 131] on div at bounding box center [771, 392] width 1543 height 784
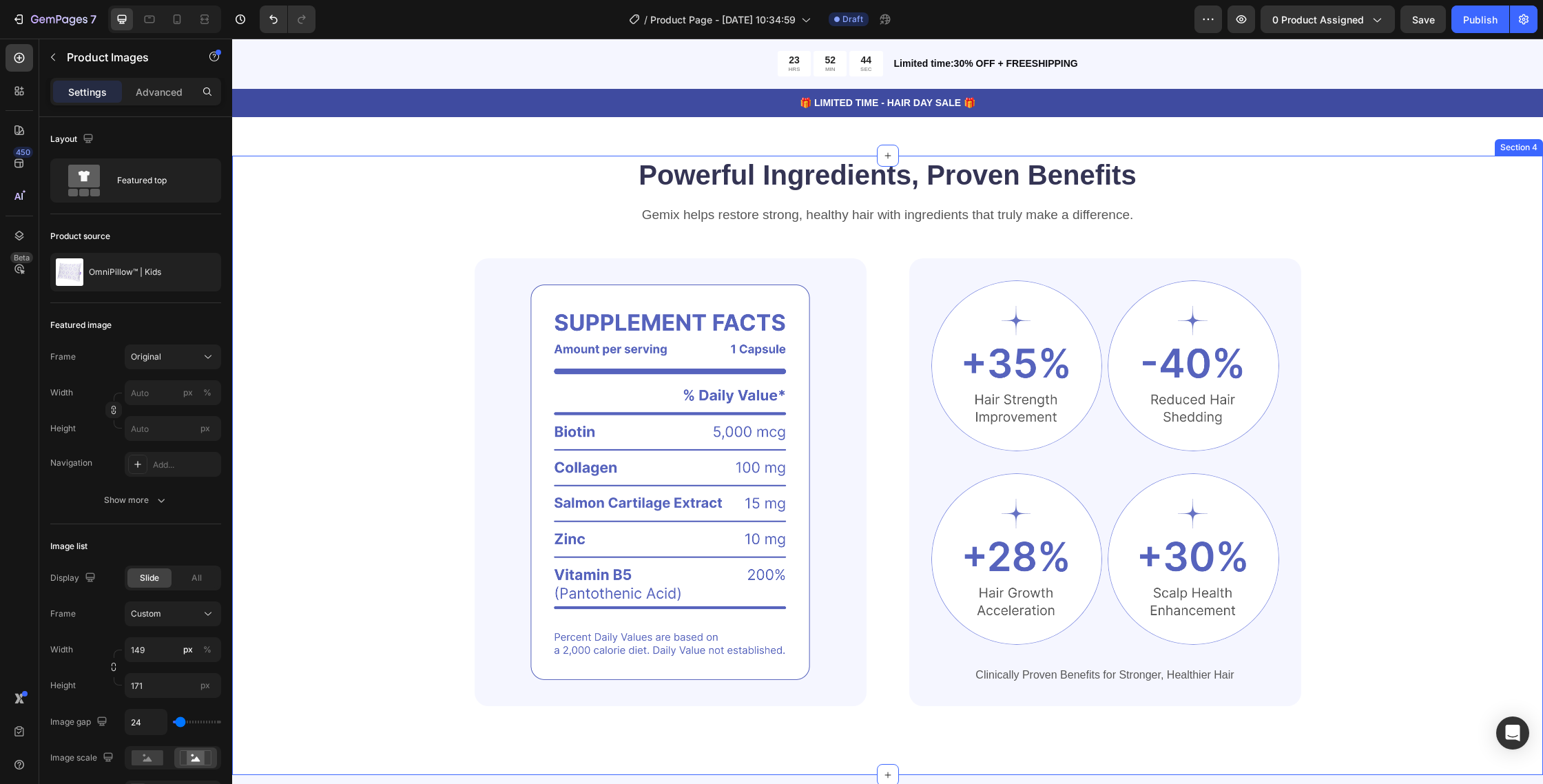
scroll to position [778, 0]
